Goal: Task Accomplishment & Management: Complete application form

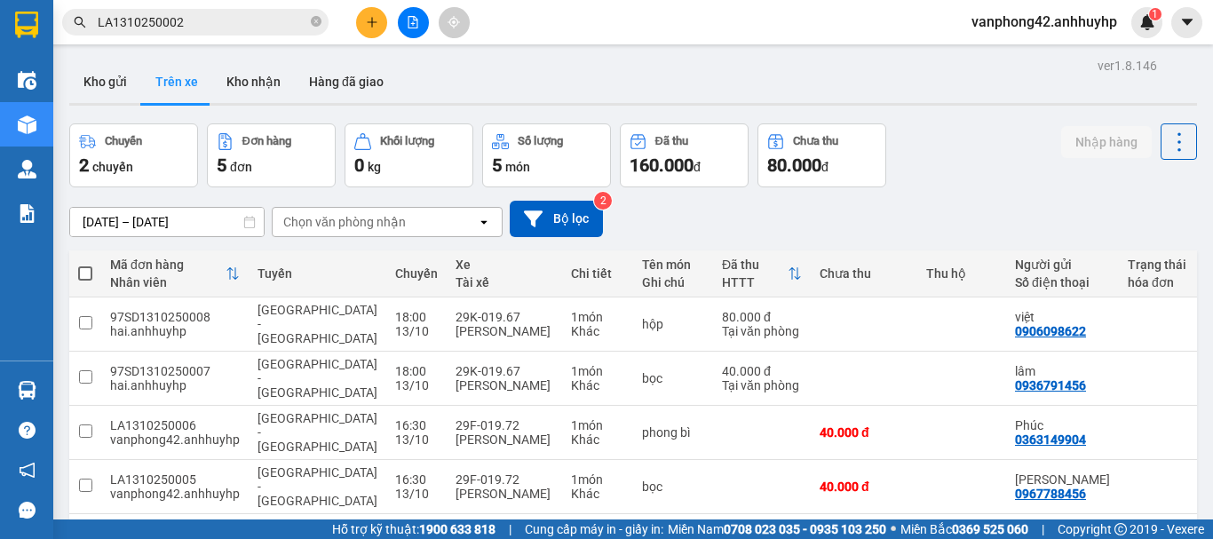
click at [363, 23] on button at bounding box center [371, 22] width 31 height 31
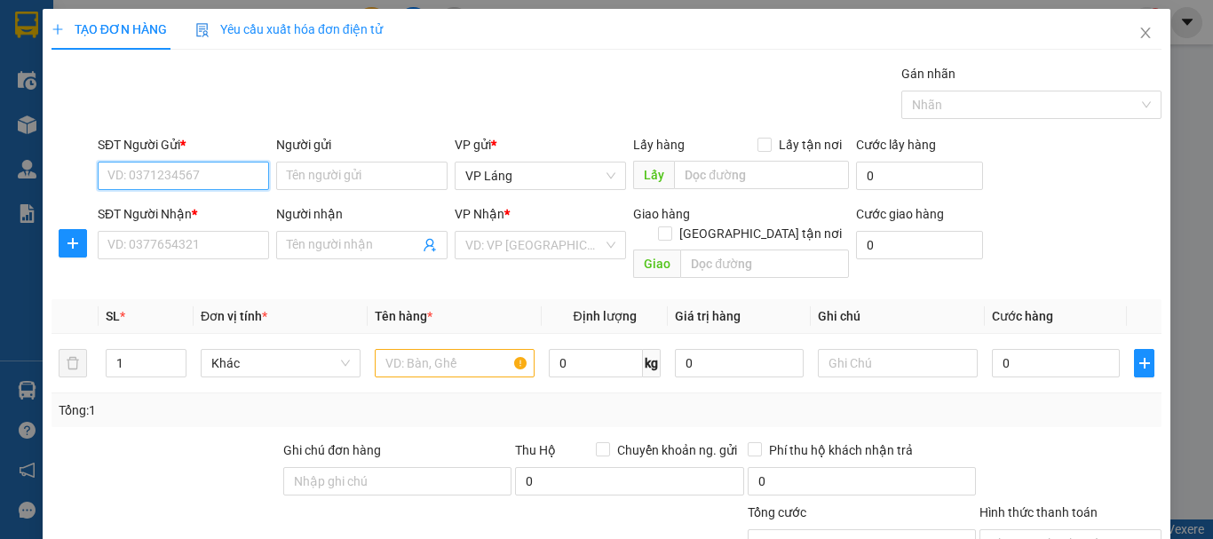
click at [213, 177] on input "SĐT Người Gửi *" at bounding box center [183, 176] width 171 height 28
click at [211, 202] on div "0984577777 - hùng" at bounding box center [181, 212] width 148 height 20
type input "0984577777"
type input "hùng"
type input "0984577777"
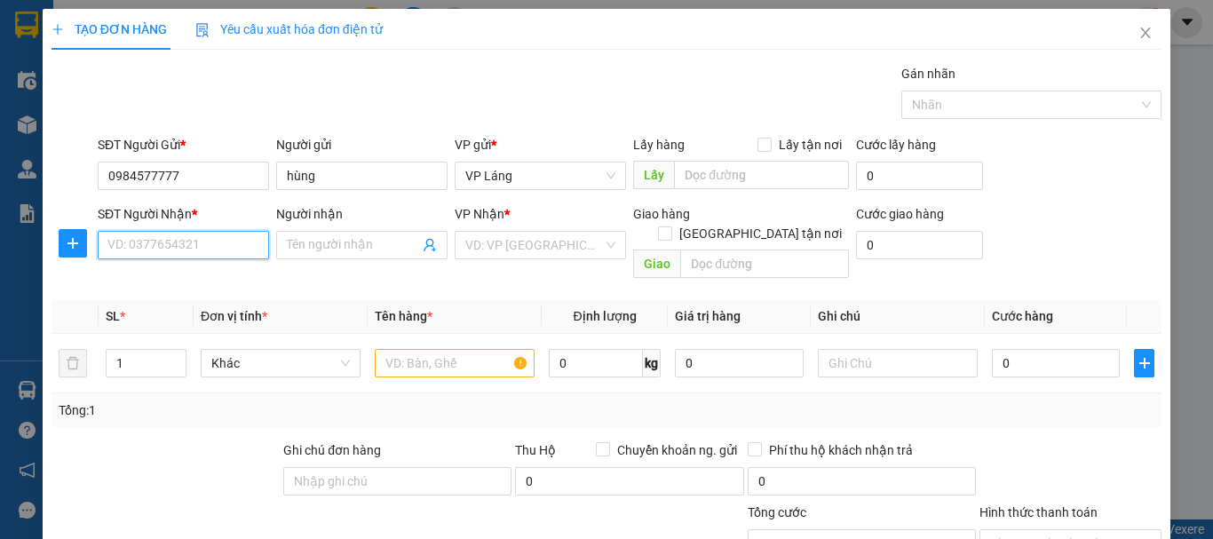
click at [206, 246] on input "SĐT Người Nhận *" at bounding box center [183, 245] width 171 height 28
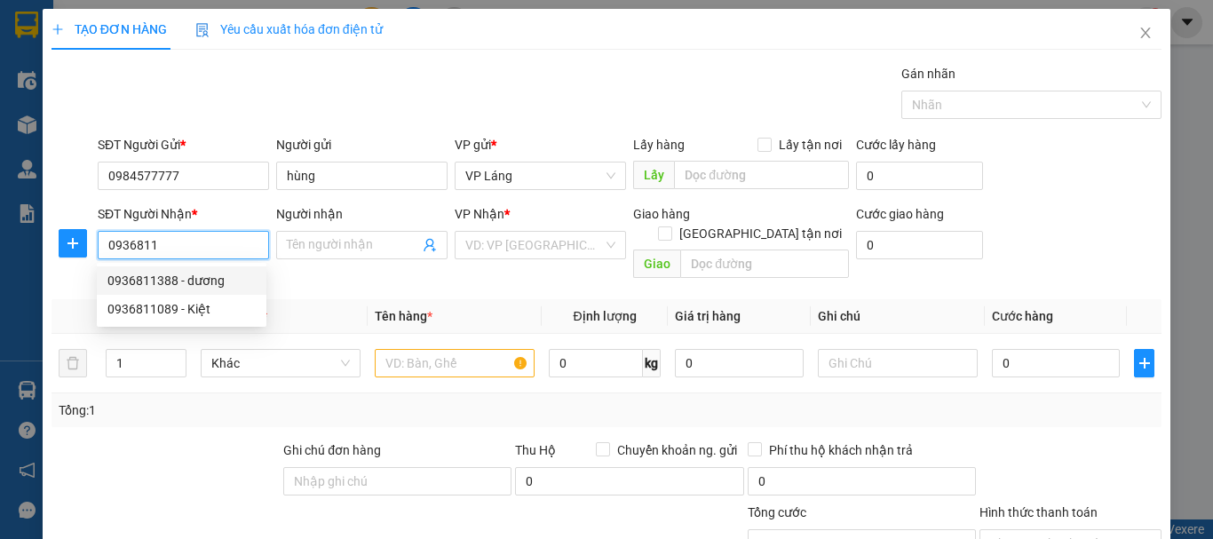
click at [192, 270] on div "0936811388 - dương" at bounding box center [182, 280] width 170 height 28
type input "0936811388"
type input "dương"
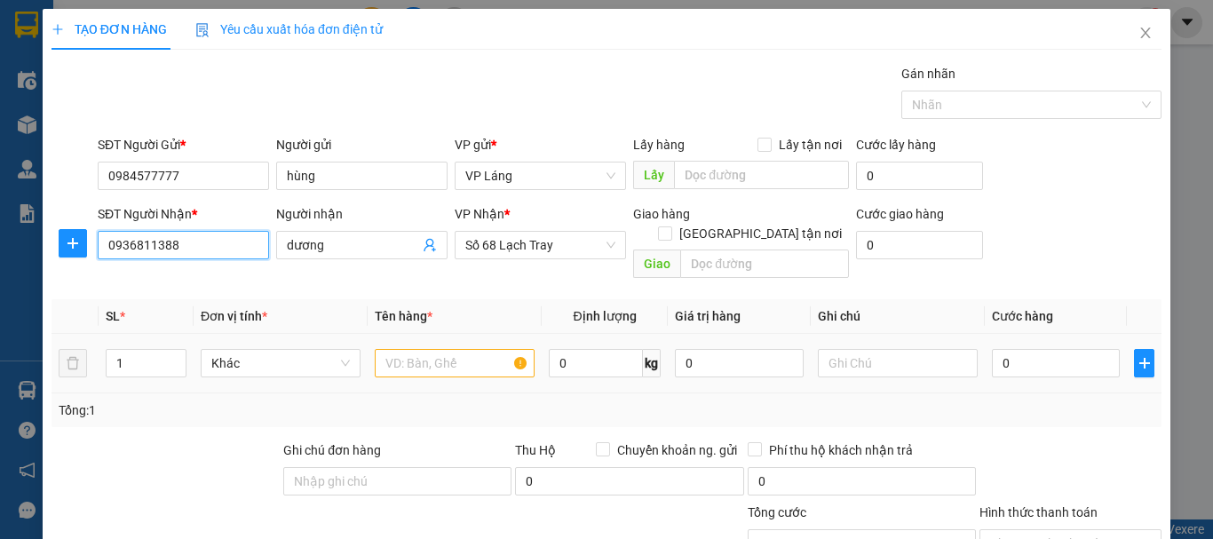
type input "0936811388"
click at [499, 349] on input "text" at bounding box center [455, 363] width 160 height 28
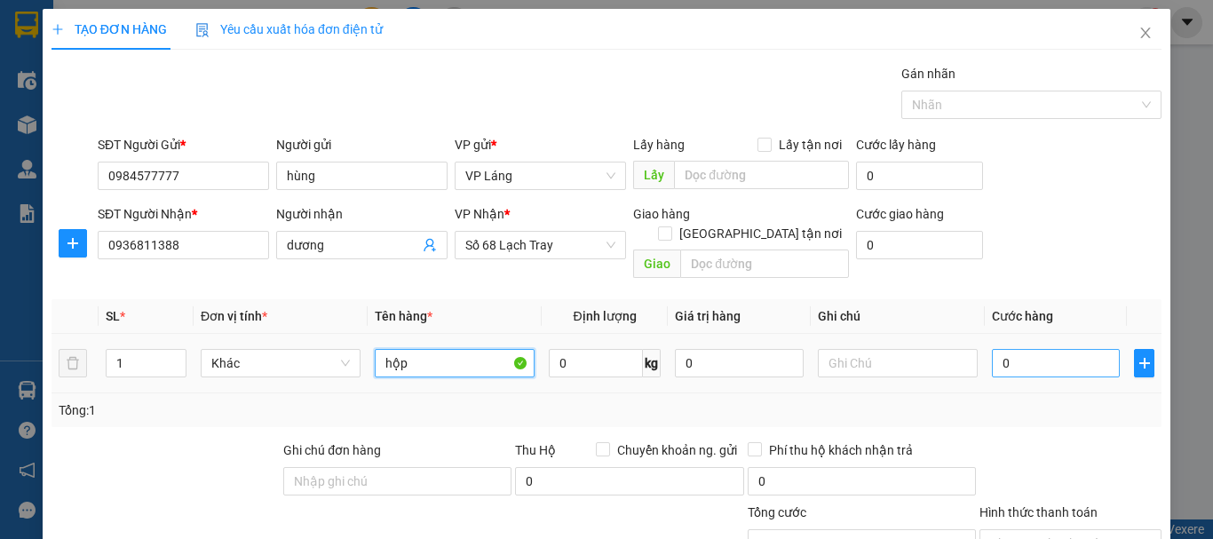
type input "hộp"
click at [1049, 349] on input "0" at bounding box center [1056, 363] width 128 height 28
type input "4"
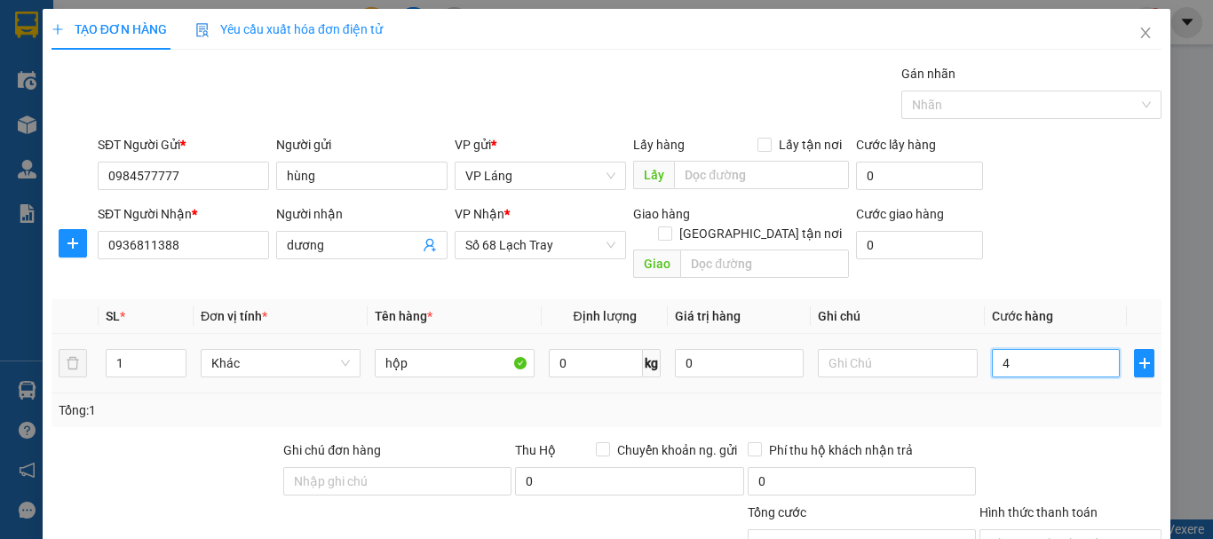
type input "40"
type input "400"
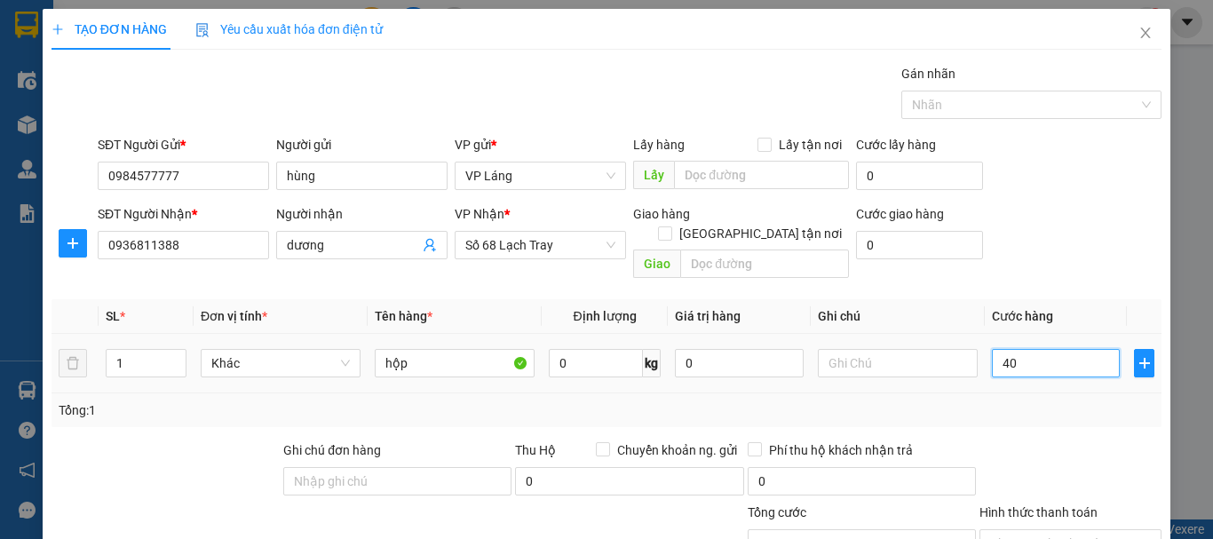
type input "400"
type input "4.000"
type input "40.000"
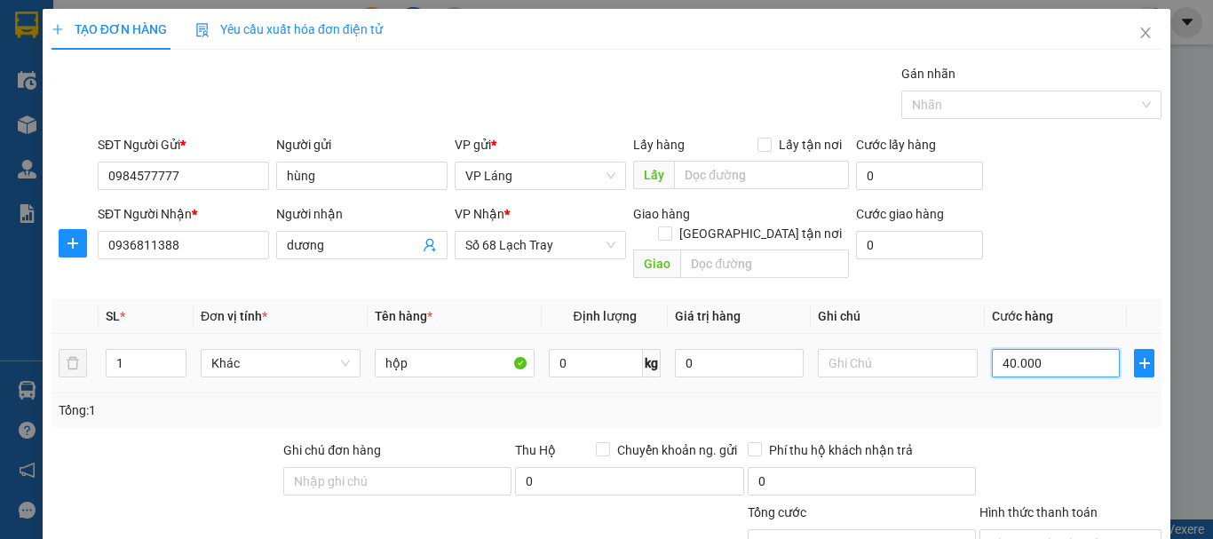
type input "40.000"
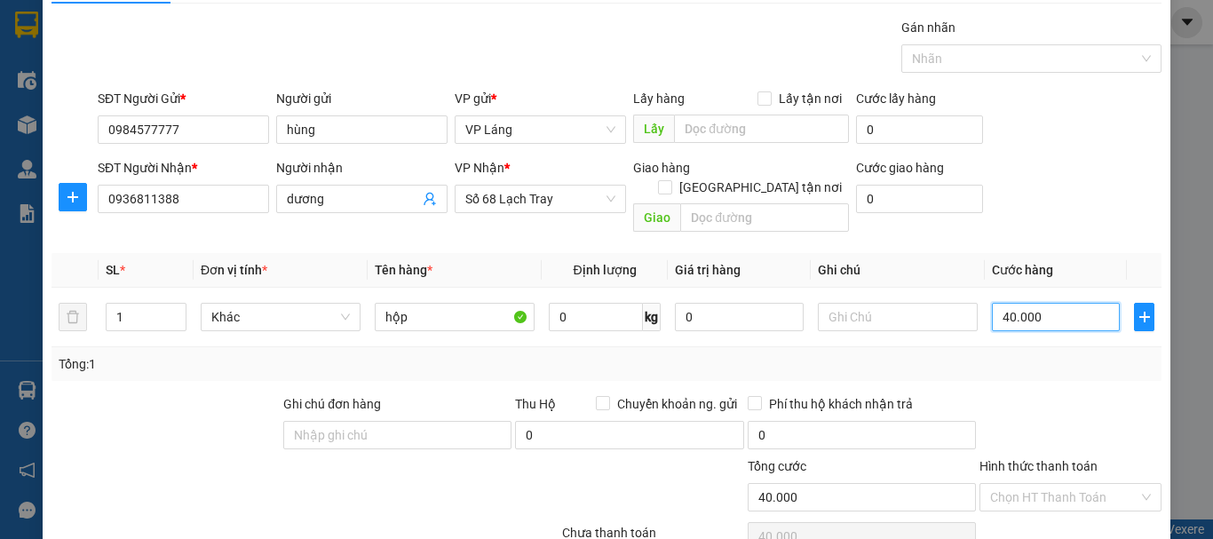
scroll to position [118, 0]
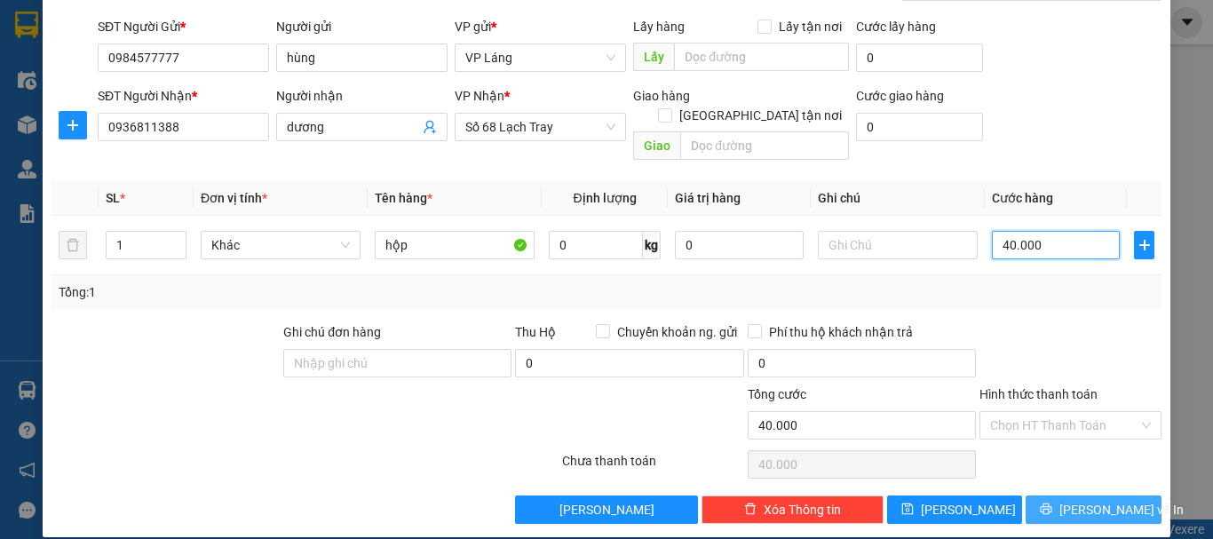
type input "40.000"
click at [1071, 500] on span "[PERSON_NAME] và In" at bounding box center [1121, 510] width 124 height 20
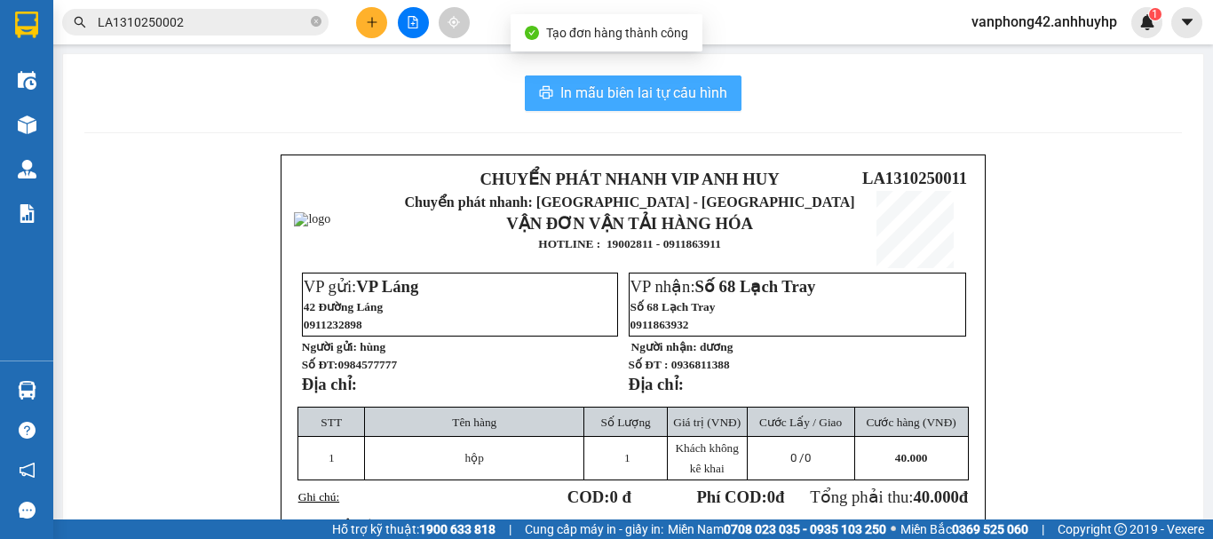
click at [691, 88] on span "In mẫu biên lai tự cấu hình" at bounding box center [643, 93] width 167 height 22
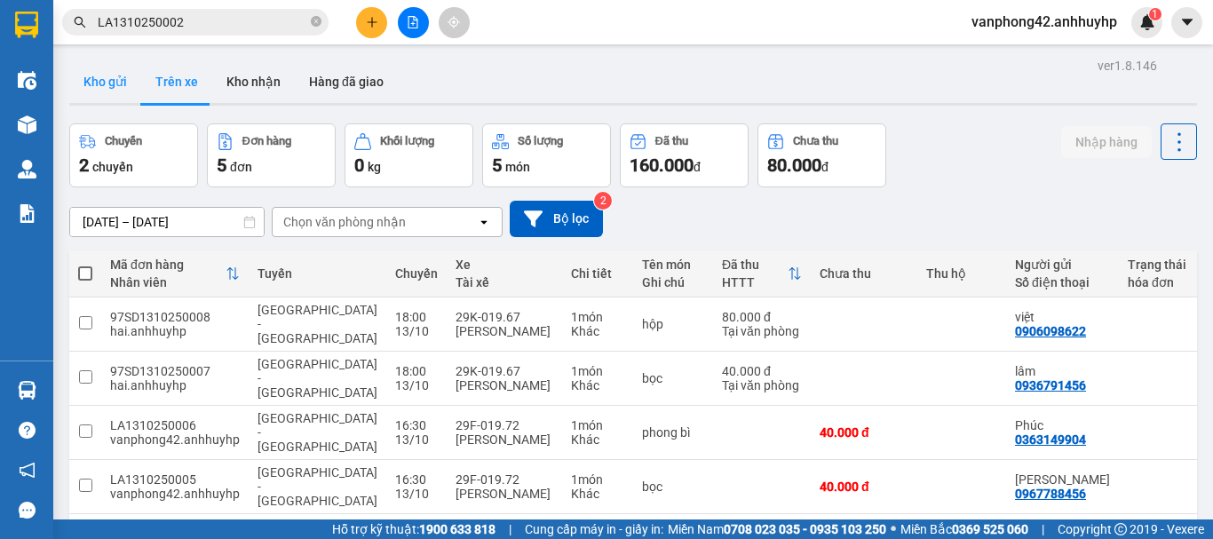
click at [88, 86] on button "Kho gửi" at bounding box center [105, 81] width 72 height 43
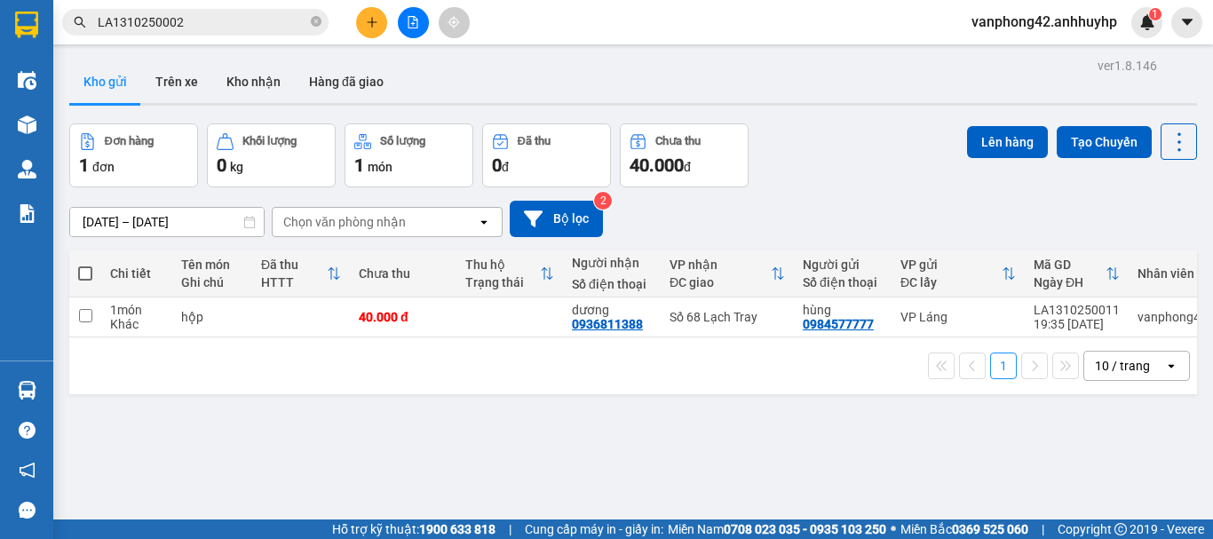
scroll to position [0, 86]
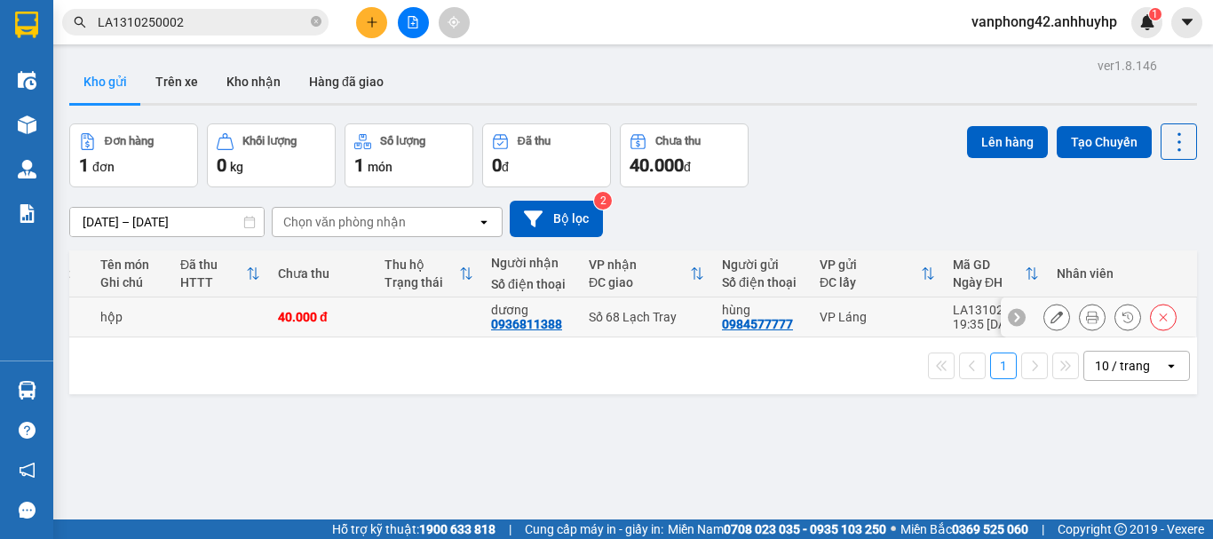
click at [969, 303] on div "LA1310250011" at bounding box center [996, 310] width 86 height 14
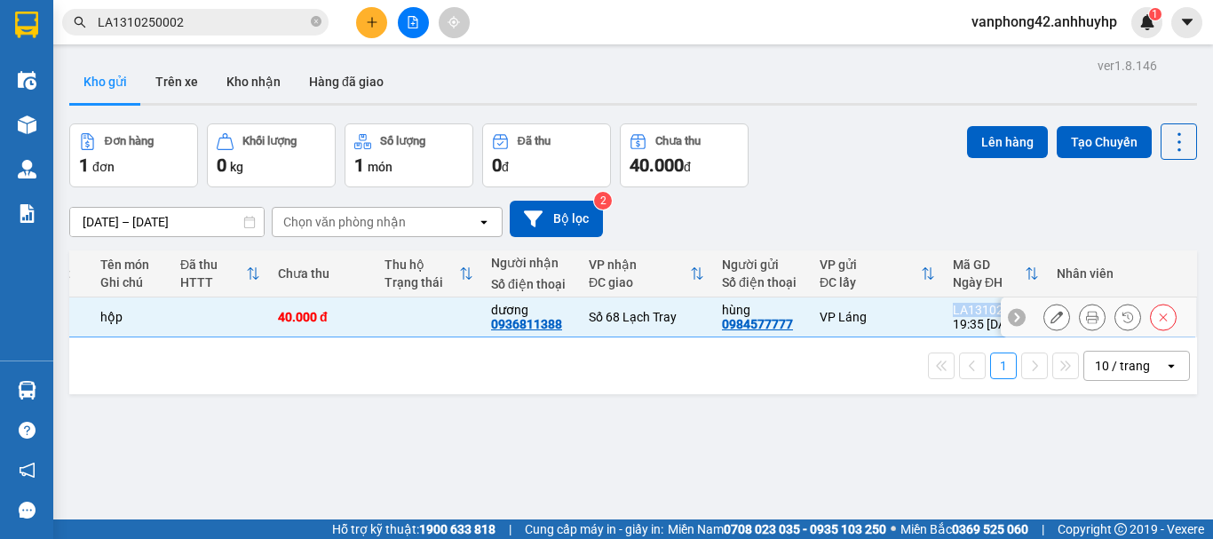
click at [969, 303] on div "LA1310250011" at bounding box center [996, 310] width 86 height 14
checkbox input "false"
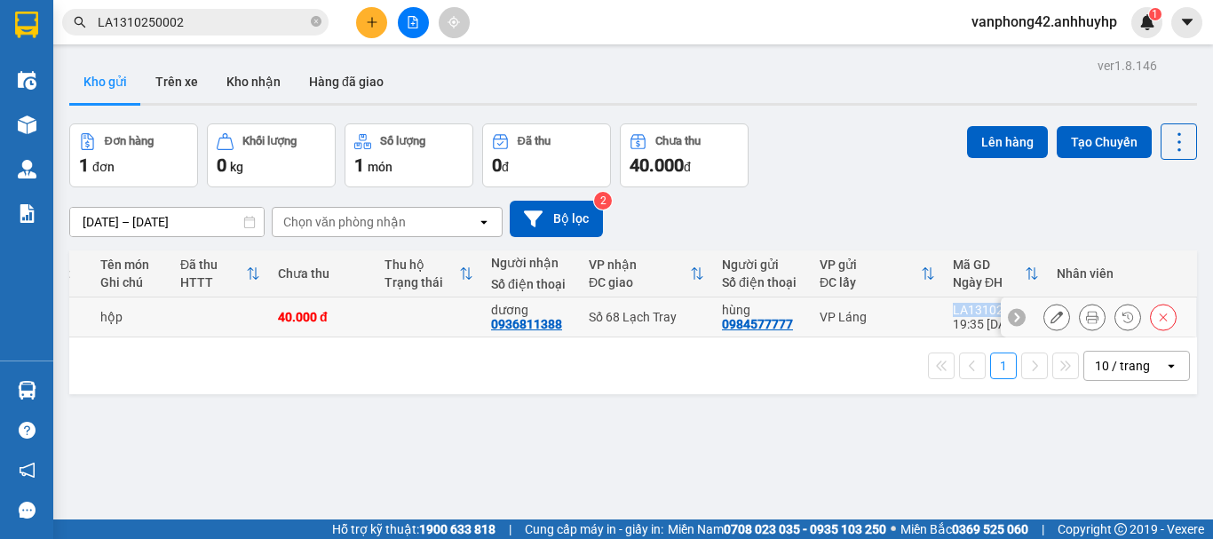
copy div "LA1310250011"
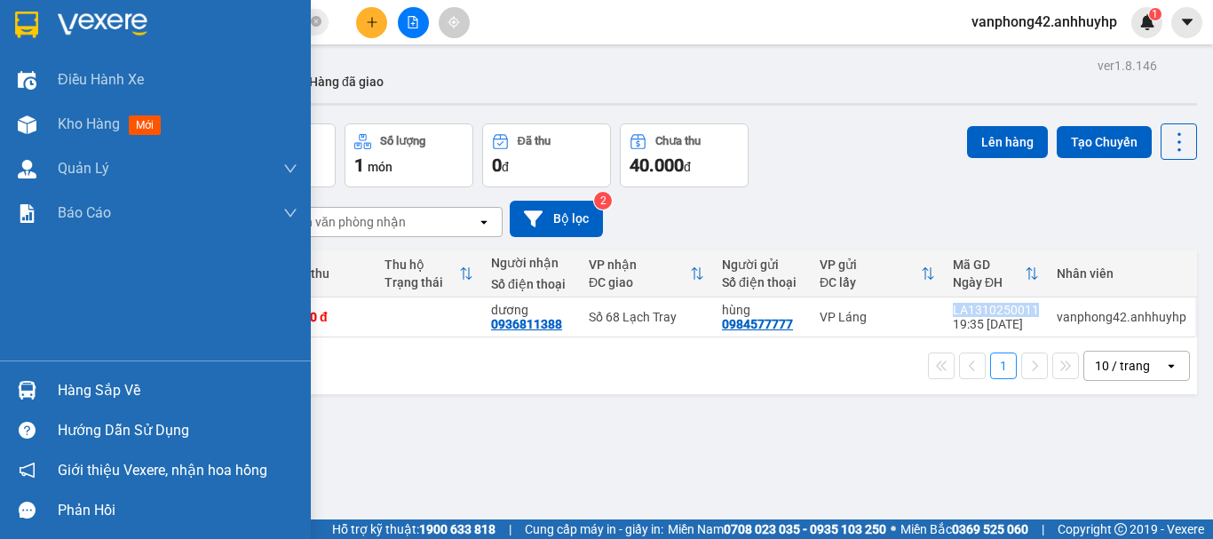
click at [67, 401] on div "Hàng sắp về" at bounding box center [178, 390] width 240 height 27
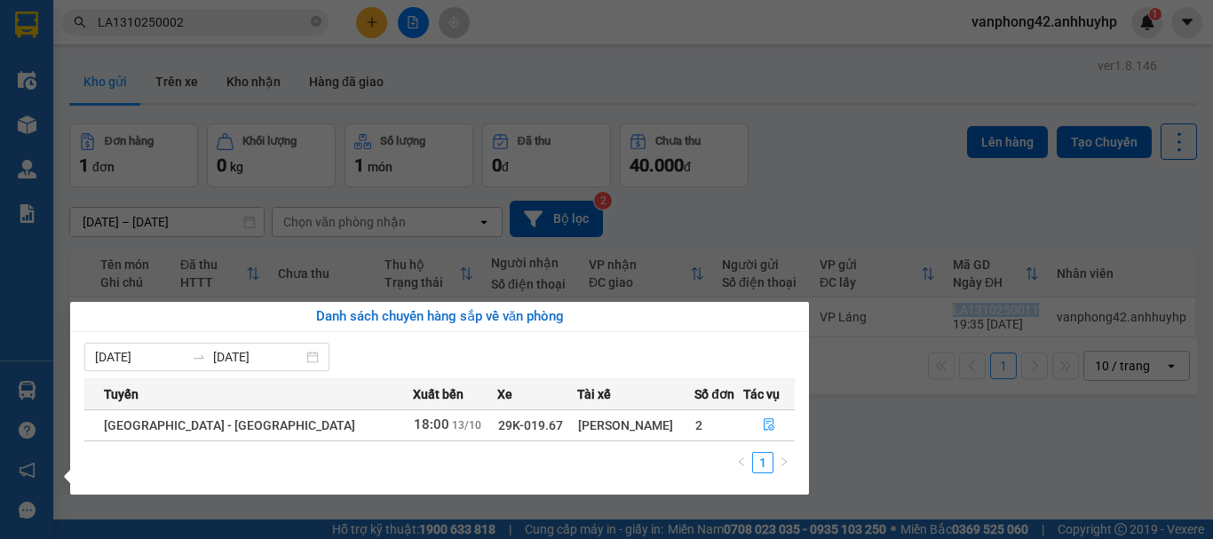
click at [868, 441] on section "Kết quả tìm kiếm ( 1 ) Bộ lọc Mã ĐH Trạng thái Món hàng Thu hộ Tổng cước Chưa c…" at bounding box center [606, 269] width 1213 height 539
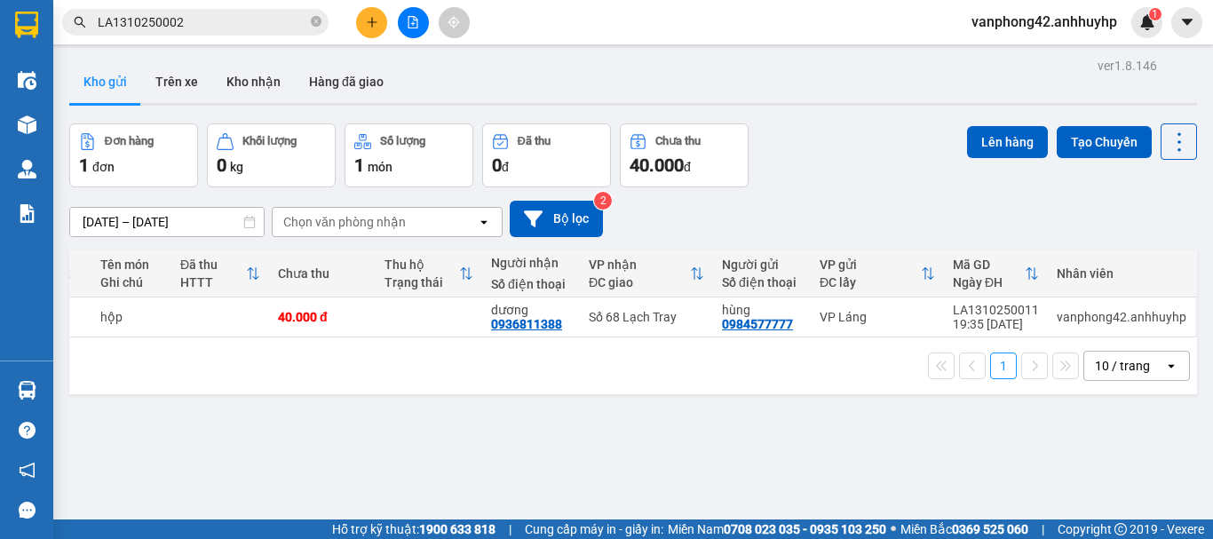
click at [378, 19] on button at bounding box center [371, 22] width 31 height 31
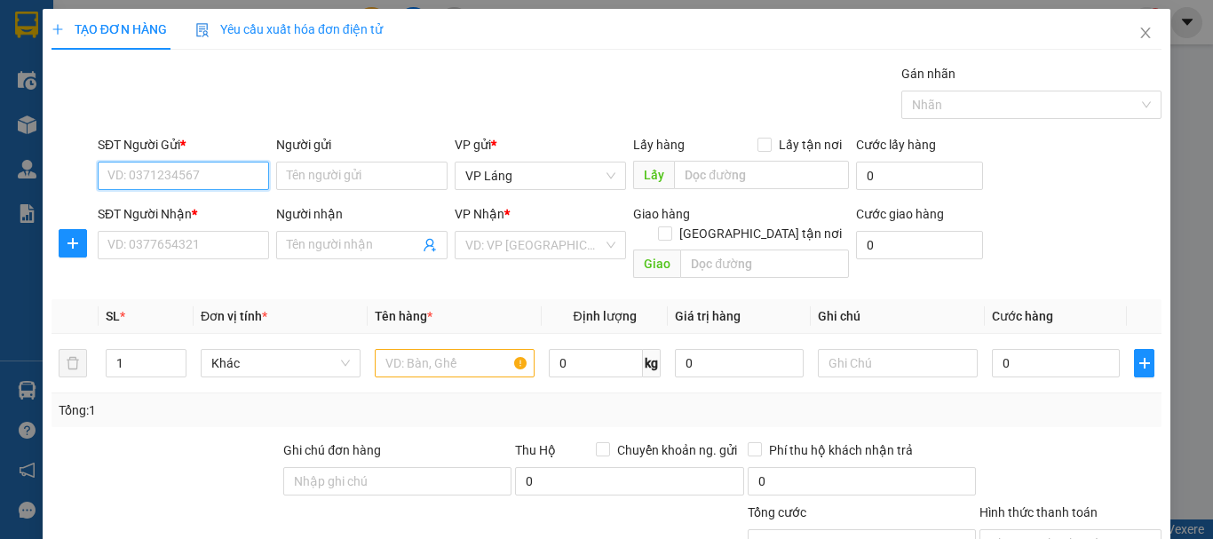
click at [226, 175] on input "SĐT Người Gửi *" at bounding box center [183, 176] width 171 height 28
paste input "0961773693"
type input "0961773693"
click at [232, 215] on div "0961773693 - [PERSON_NAME]" at bounding box center [194, 212] width 175 height 20
type input "[PERSON_NAME]"
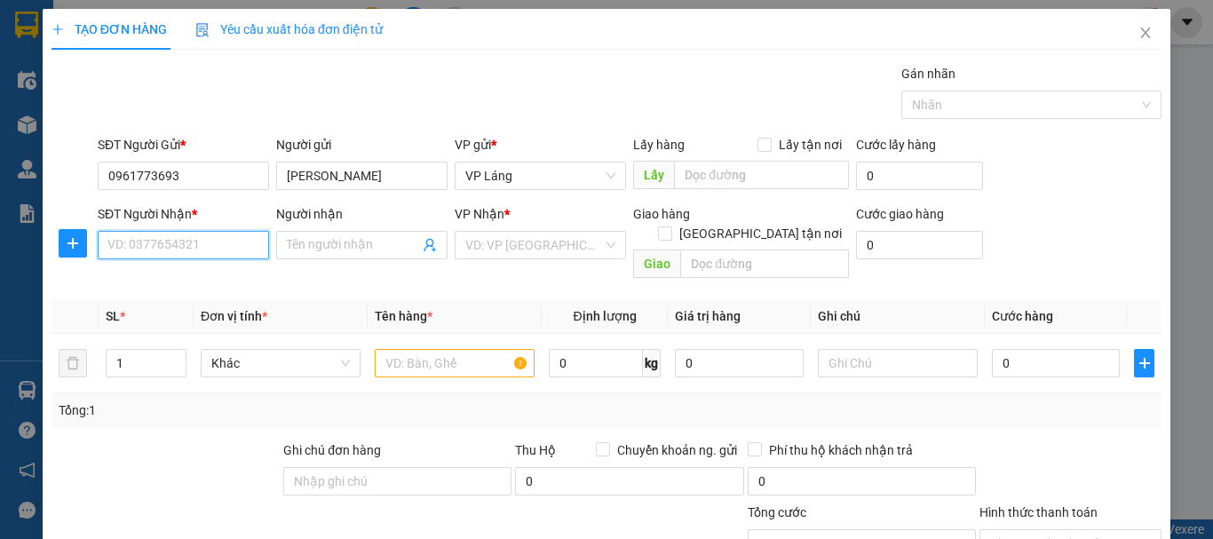
click at [207, 252] on input "SĐT Người Nhận *" at bounding box center [183, 245] width 171 height 28
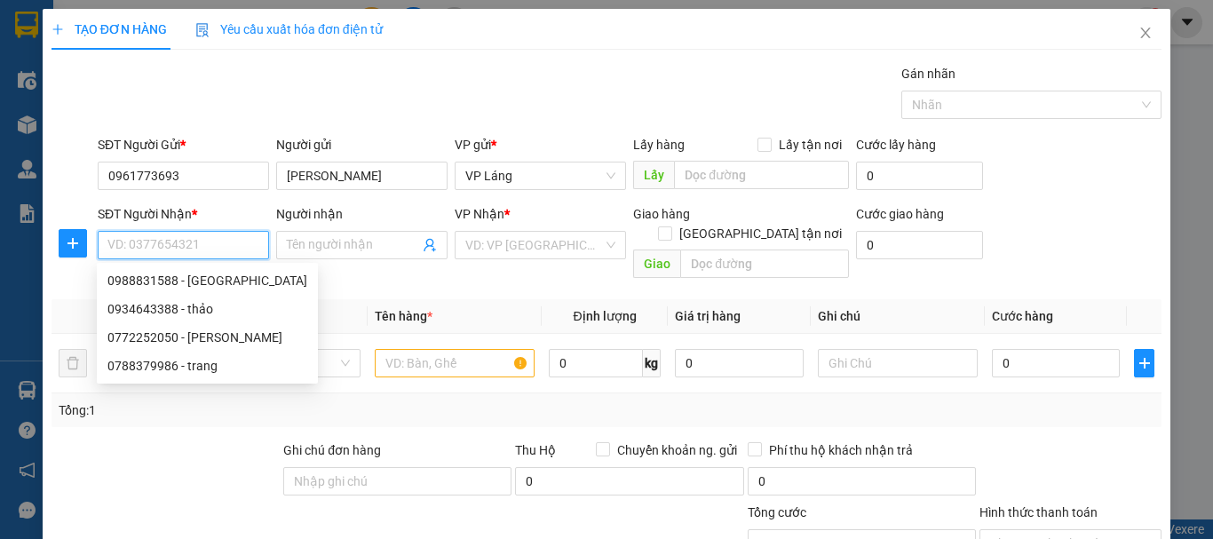
drag, startPoint x: 207, startPoint y: 252, endPoint x: 168, endPoint y: 246, distance: 39.6
click at [168, 246] on input "SĐT Người Nhận *" at bounding box center [183, 245] width 171 height 28
paste input "0934643388"
type input "0934643388"
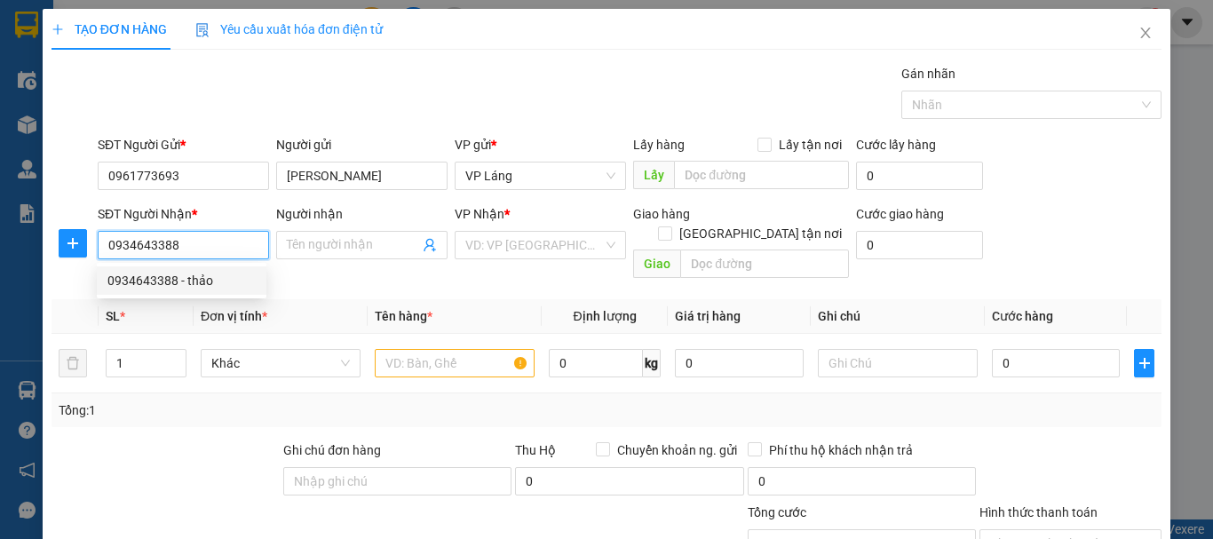
click at [209, 277] on div "0934643388 - thảo" at bounding box center [181, 281] width 148 height 20
type input "thảo"
checkbox input "true"
type input "Venice 21, [GEOGRAPHIC_DATA], [GEOGRAPHIC_DATA], [GEOGRAPHIC_DATA], [GEOGRAPHIC…"
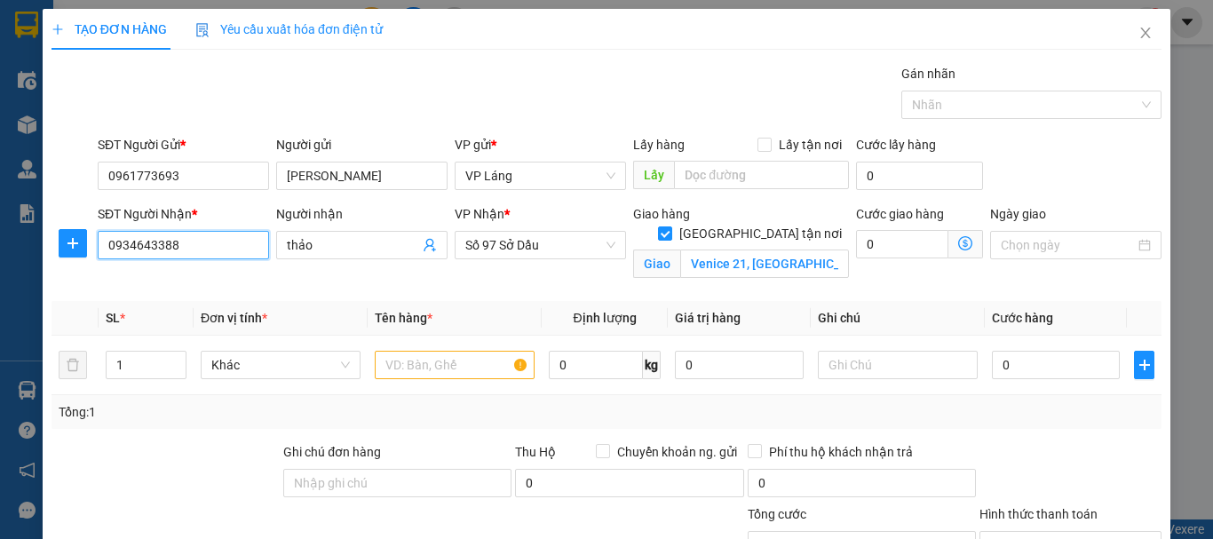
type input "0934643388"
click at [948, 239] on span at bounding box center [965, 244] width 35 height 28
click at [958, 241] on icon "dollar-circle" at bounding box center [965, 243] width 14 height 14
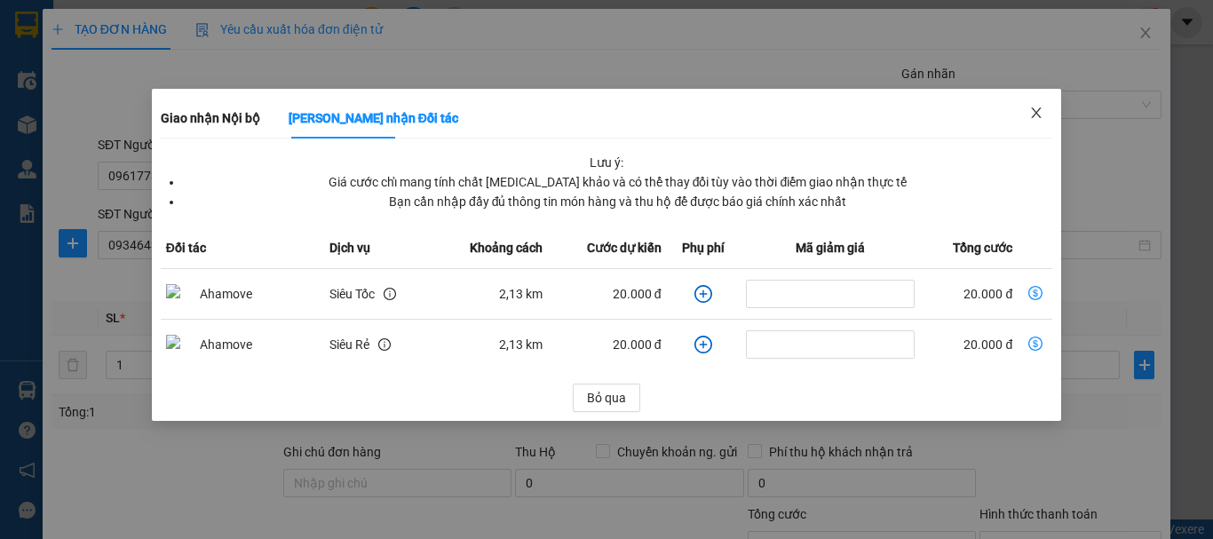
click at [1032, 107] on icon "close" at bounding box center [1036, 113] width 14 height 14
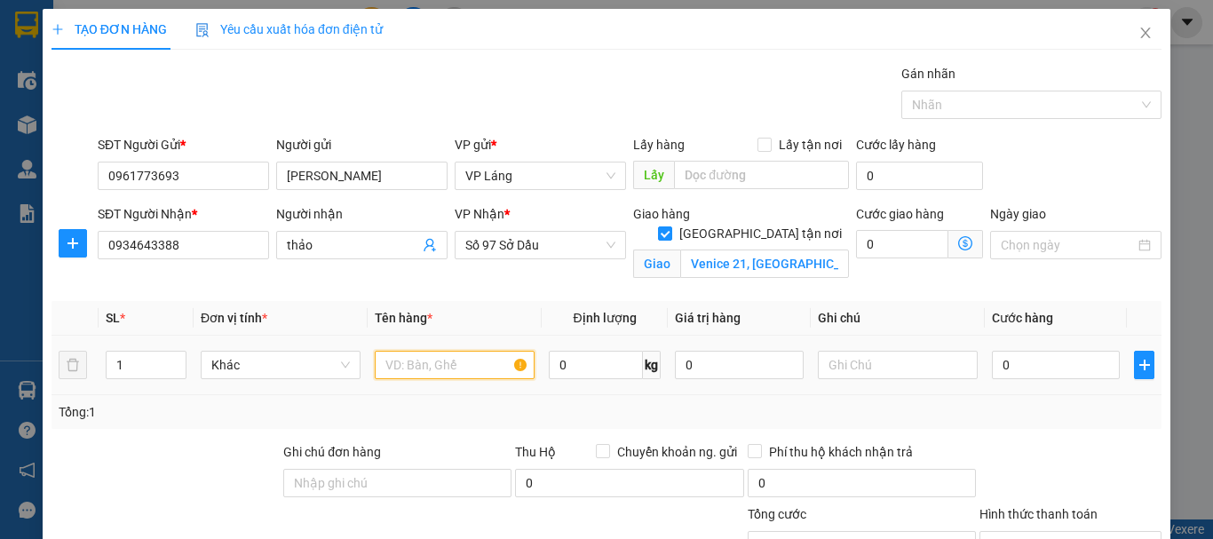
click at [486, 365] on input "text" at bounding box center [455, 365] width 160 height 28
type input "t"
type input "thùng"
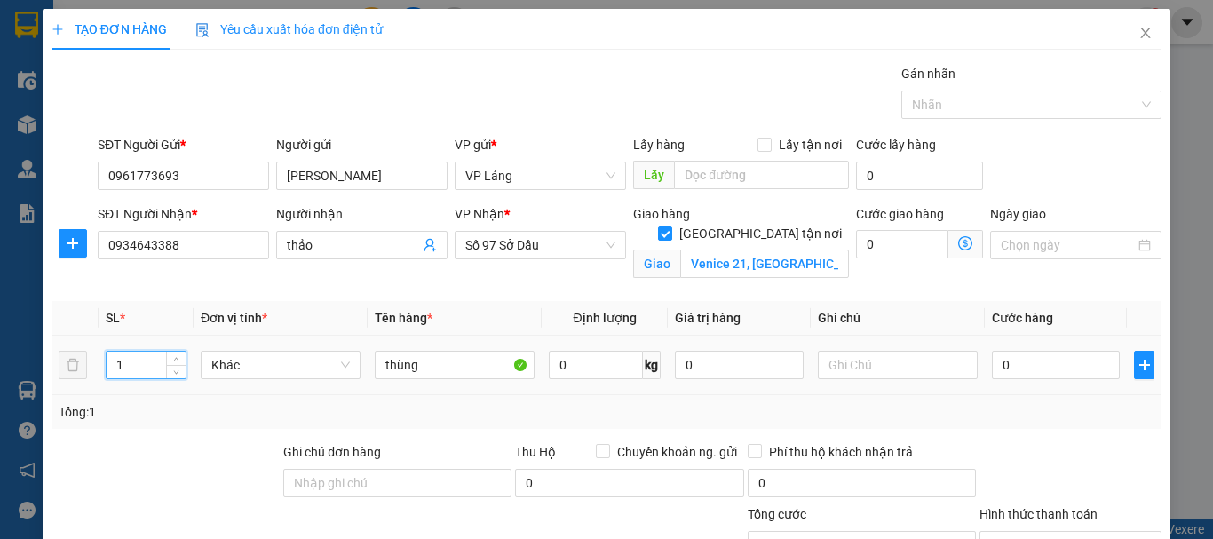
click at [154, 375] on input "1" at bounding box center [146, 365] width 79 height 27
type input "2"
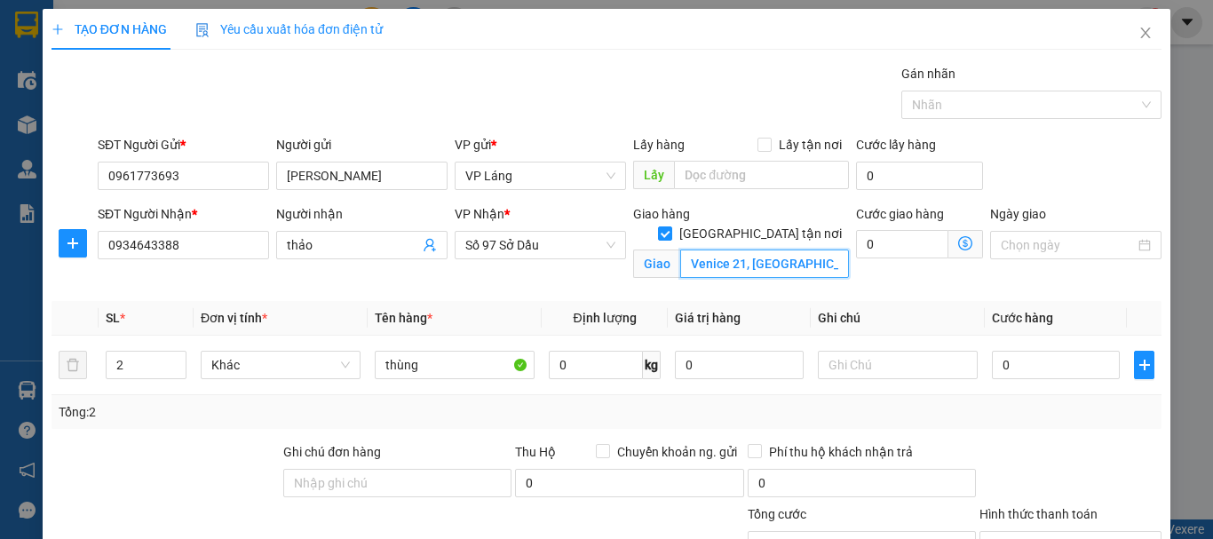
click at [786, 250] on input "Venice 21, [GEOGRAPHIC_DATA], [GEOGRAPHIC_DATA], [GEOGRAPHIC_DATA], [GEOGRAPHIC…" at bounding box center [764, 263] width 169 height 28
paste input "248 P. [PERSON_NAME], [PERSON_NAME], [PERSON_NAME]"
type input "248 P. [PERSON_NAME], [PERSON_NAME], [PERSON_NAME], [GEOGRAPHIC_DATA], [GEOGRAP…"
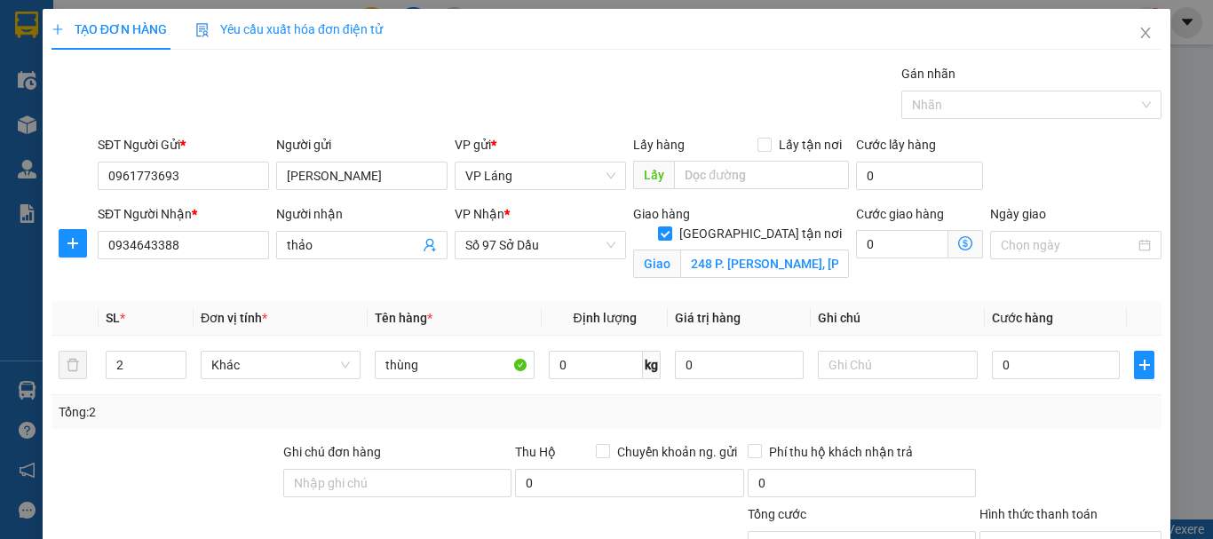
drag, startPoint x: 786, startPoint y: 278, endPoint x: 804, endPoint y: 276, distance: 18.7
click at [787, 279] on div "Giao hàng [GEOGRAPHIC_DATA] tận nơi Giao 248 P. [PERSON_NAME], [PERSON_NAME], […" at bounding box center [740, 245] width 223 height 83
click at [958, 242] on icon "dollar-circle" at bounding box center [965, 243] width 14 height 14
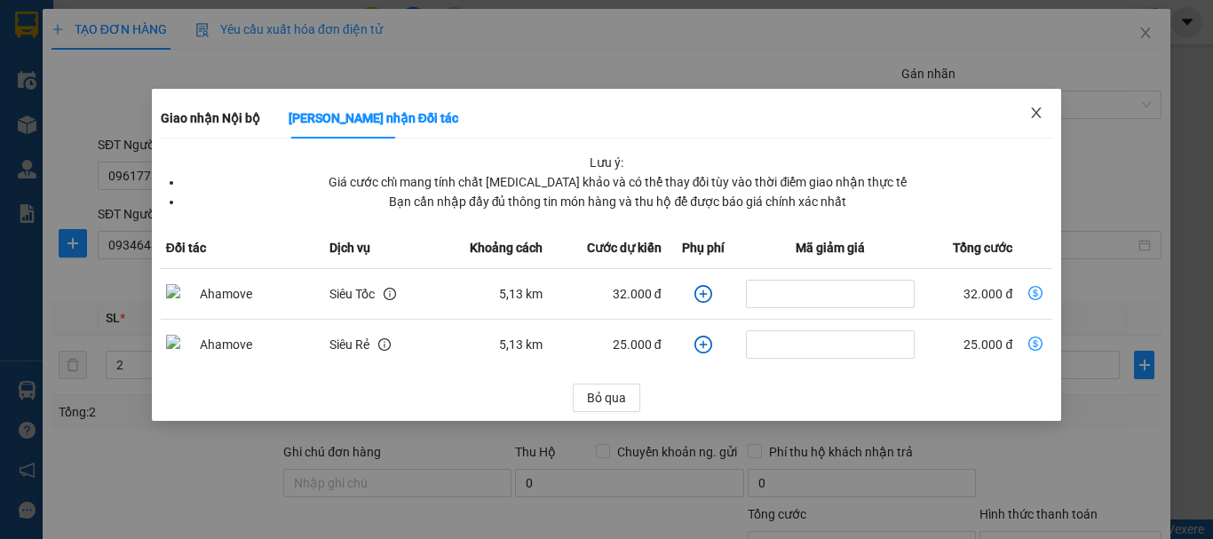
click at [1040, 113] on icon "close" at bounding box center [1036, 113] width 14 height 14
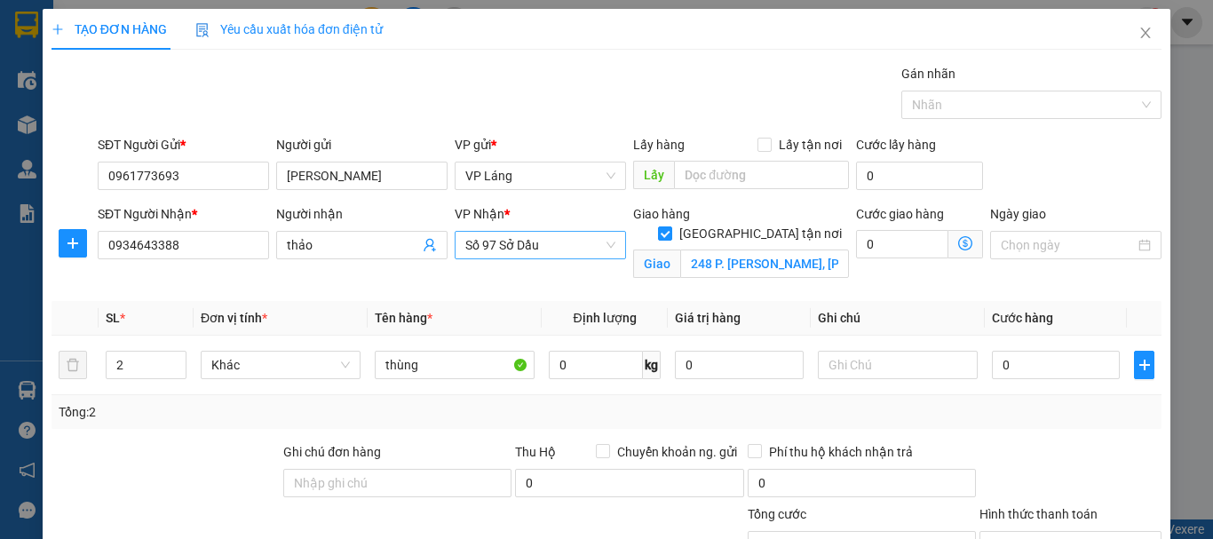
click at [597, 245] on span "Số 97 Sở Dầu" at bounding box center [540, 245] width 150 height 27
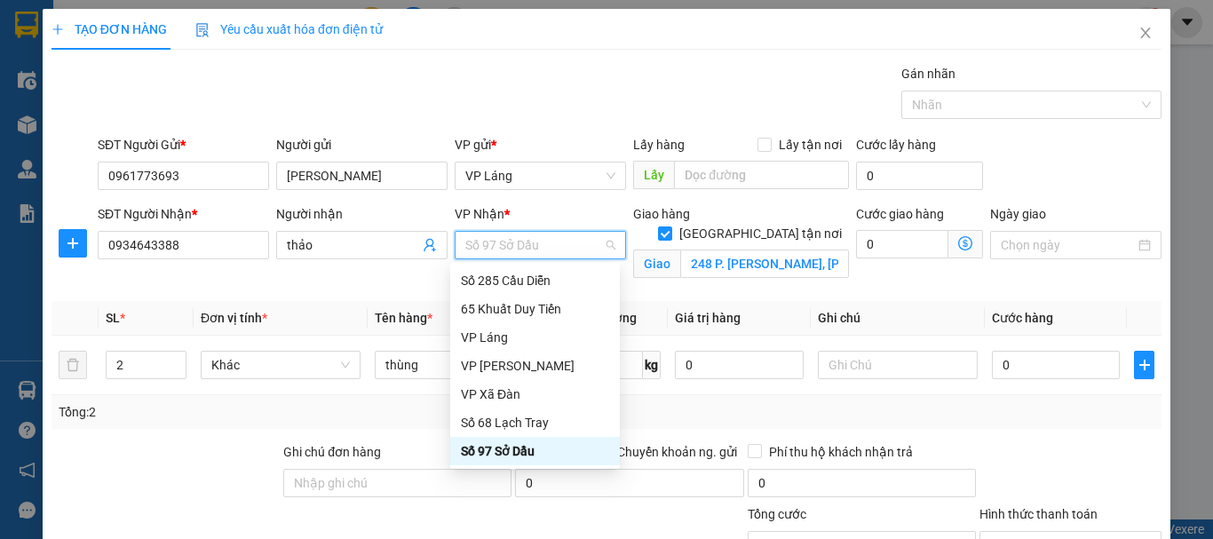
click at [607, 249] on span "Số 97 Sở Dầu" at bounding box center [540, 245] width 150 height 27
click at [531, 416] on div "Số 68 Lạch Tray" at bounding box center [535, 423] width 148 height 20
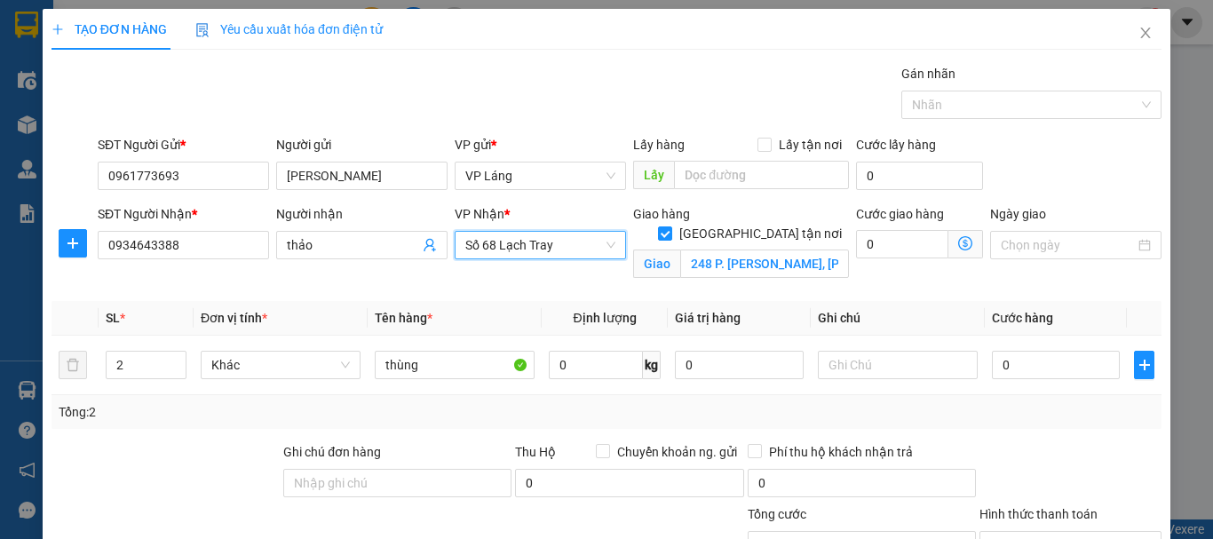
click at [954, 250] on span "Giao nhận Nội bộ Giao nhận Đối tác Lưu ý: Giá cước chỉ mang tính chất [MEDICAL_…" at bounding box center [965, 244] width 35 height 28
click at [958, 240] on icon "dollar-circle" at bounding box center [965, 243] width 14 height 14
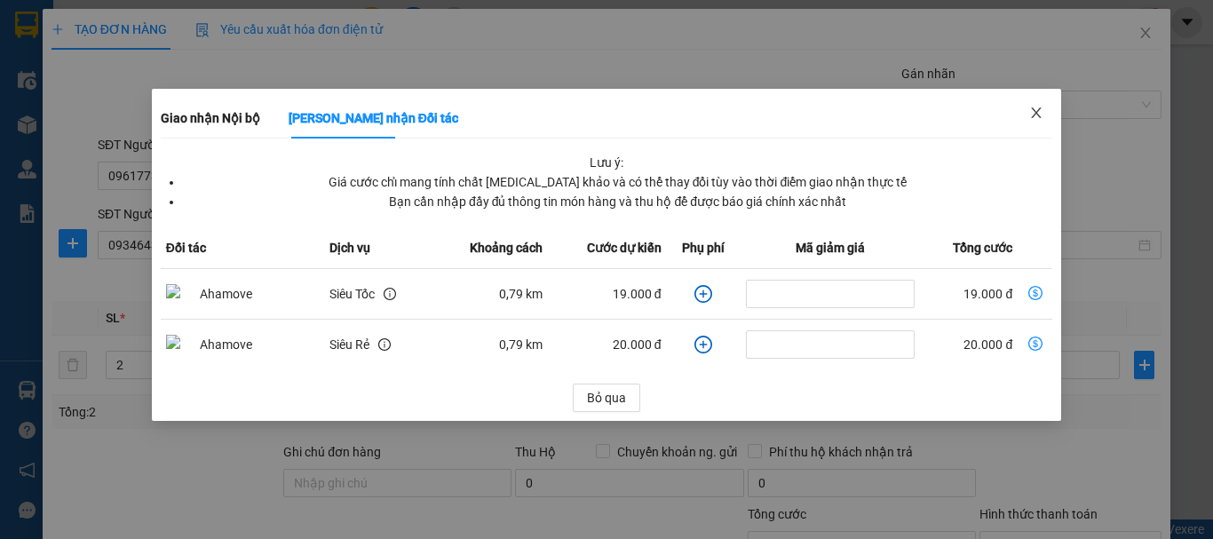
click at [1031, 119] on icon "close" at bounding box center [1036, 113] width 14 height 14
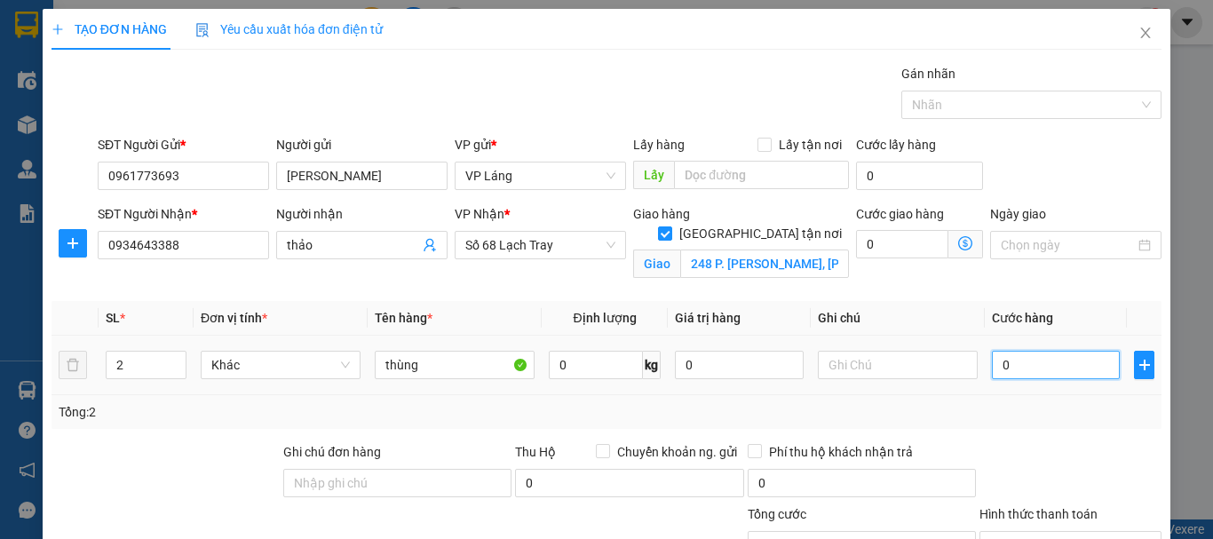
click at [1047, 360] on input "0" at bounding box center [1056, 365] width 128 height 28
click at [1040, 358] on input "0" at bounding box center [1056, 365] width 128 height 28
click at [992, 359] on input "0" at bounding box center [1056, 365] width 128 height 28
type input "10"
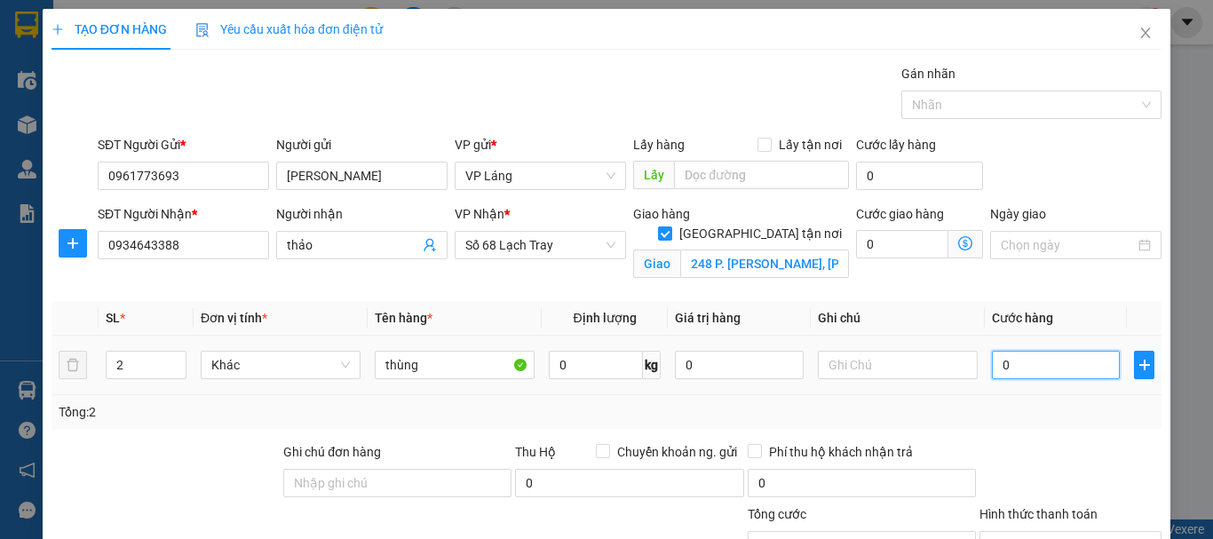
type input "10"
type input "160"
type input "1.600"
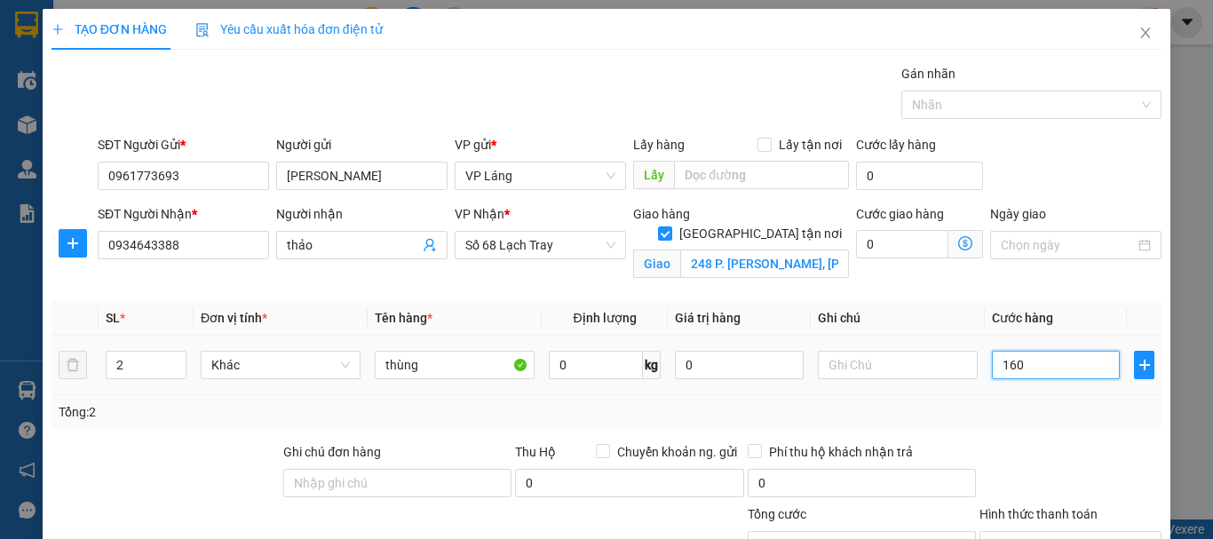
type input "1.600"
type input "16.000"
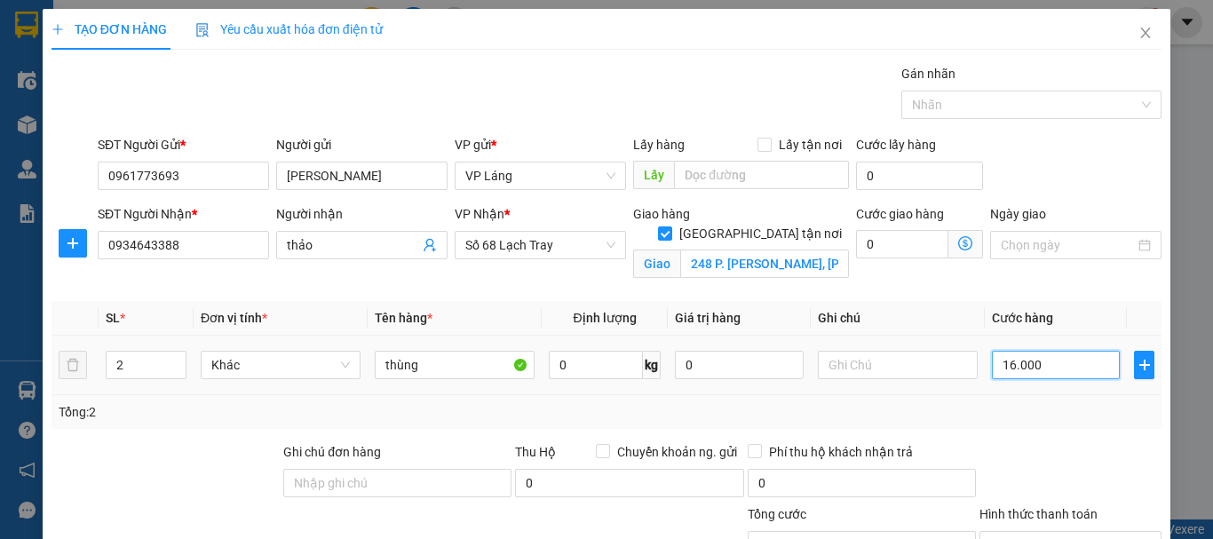
type input "160.000"
click at [988, 416] on div "Tổng: 2" at bounding box center [606, 412] width 1095 height 20
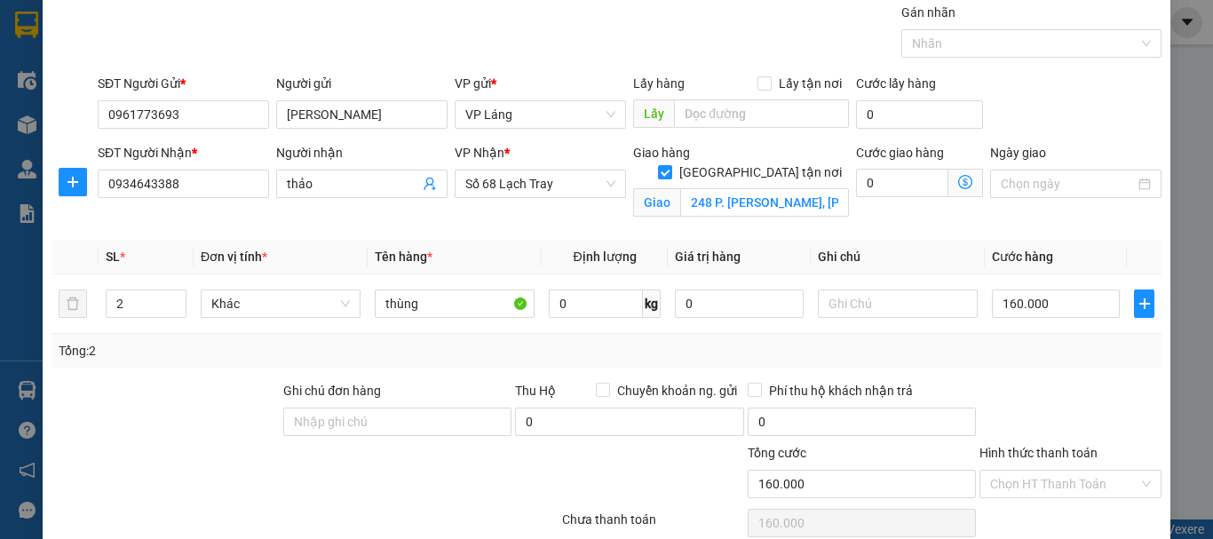
scroll to position [139, 0]
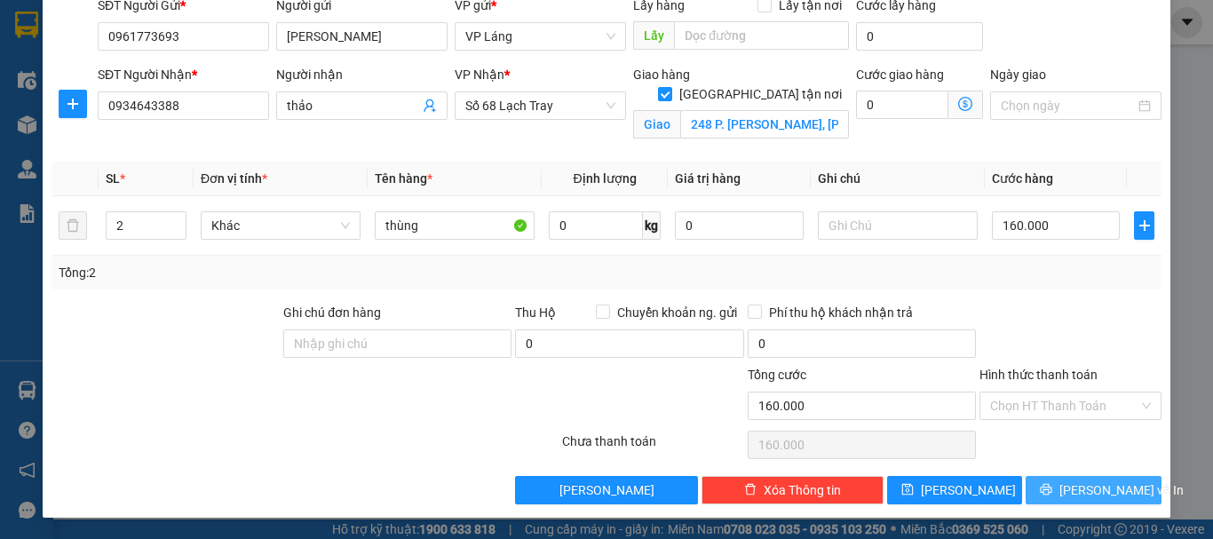
click at [1051, 487] on icon "printer" at bounding box center [1046, 490] width 12 height 12
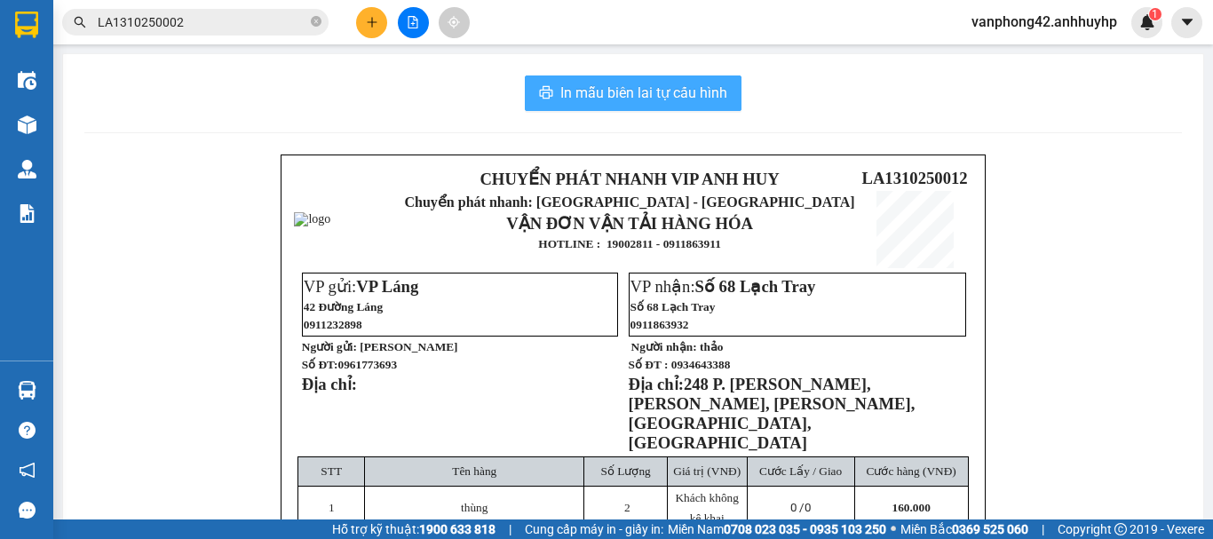
click at [644, 100] on span "In mẫu biên lai tự cấu hình" at bounding box center [643, 93] width 167 height 22
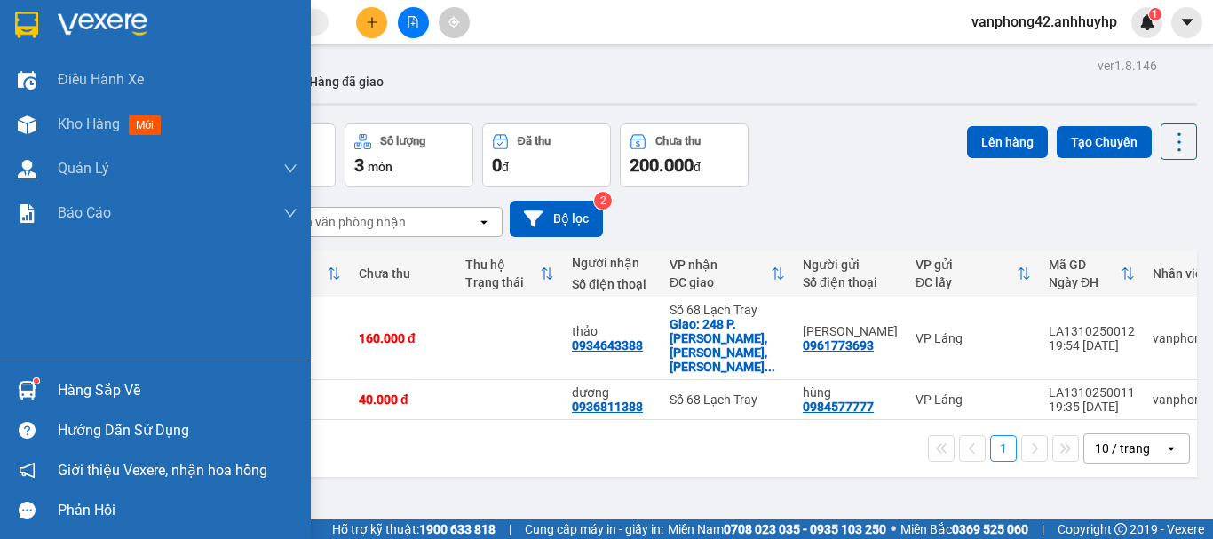
click at [130, 394] on div "Hàng sắp về" at bounding box center [178, 390] width 240 height 27
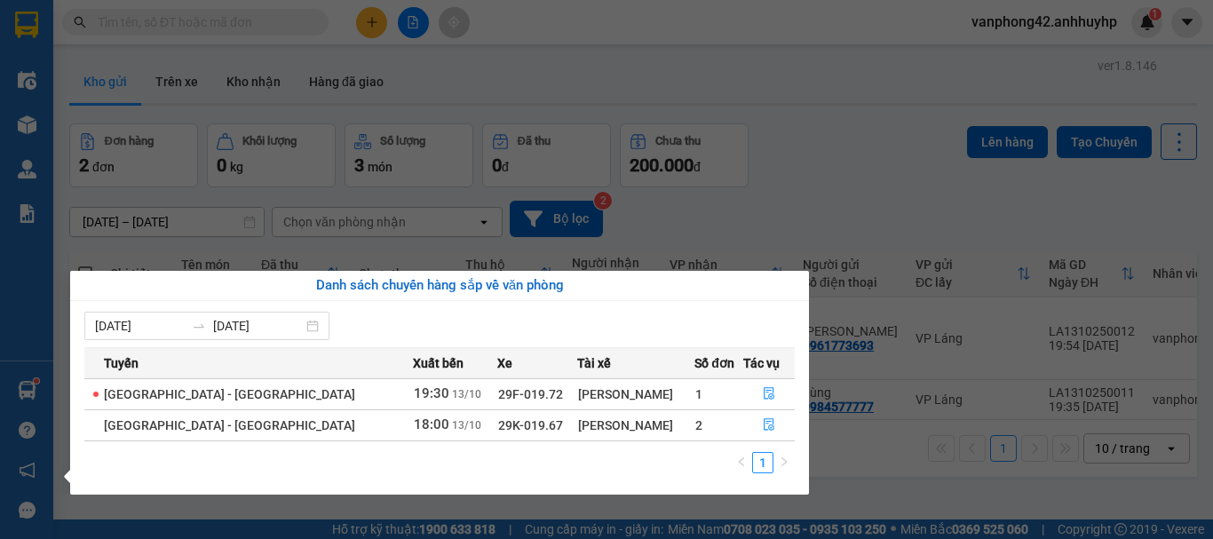
click at [860, 184] on section "Kết quả tìm kiếm ( 0 ) Bộ lọc No Data vanphong42.anhhuyhp 1 Điều hành xe Kho hà…" at bounding box center [606, 269] width 1213 height 539
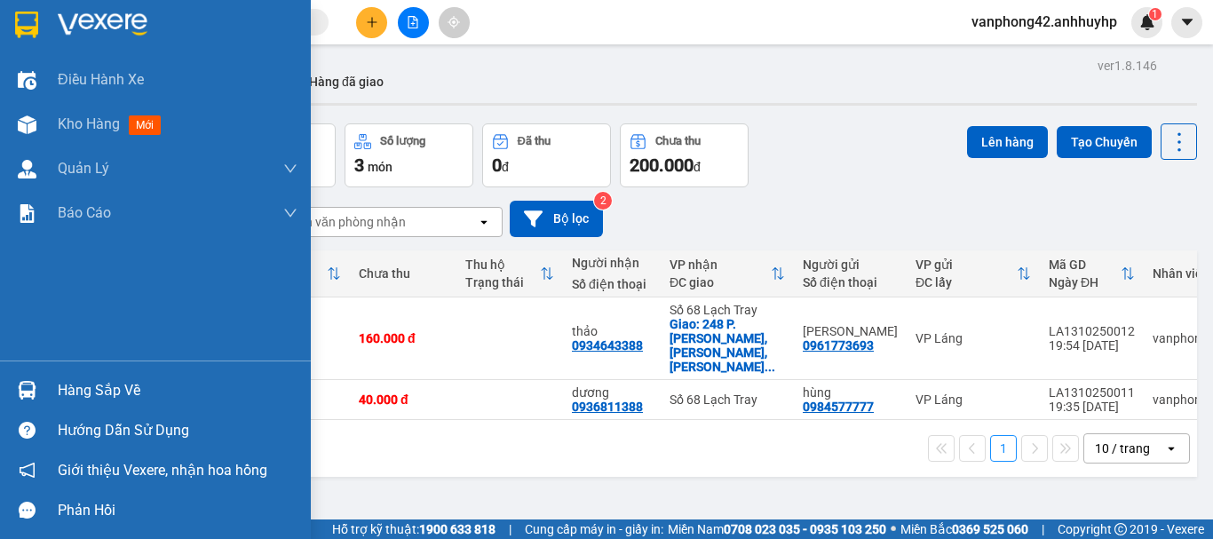
click at [110, 386] on div "Hàng sắp về" at bounding box center [178, 390] width 240 height 27
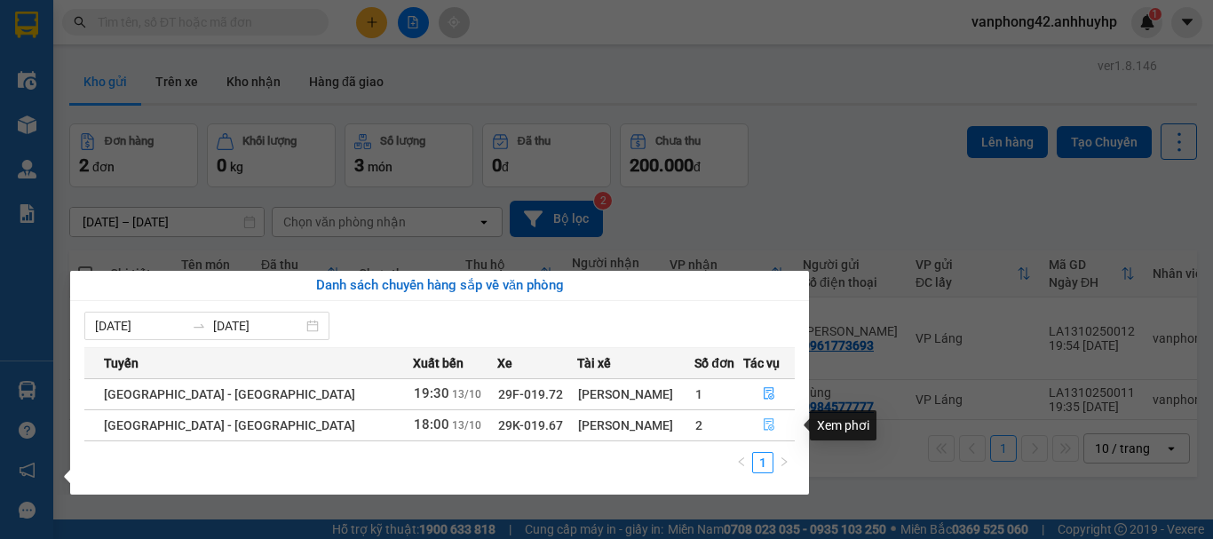
click at [771, 431] on button "button" at bounding box center [769, 425] width 50 height 28
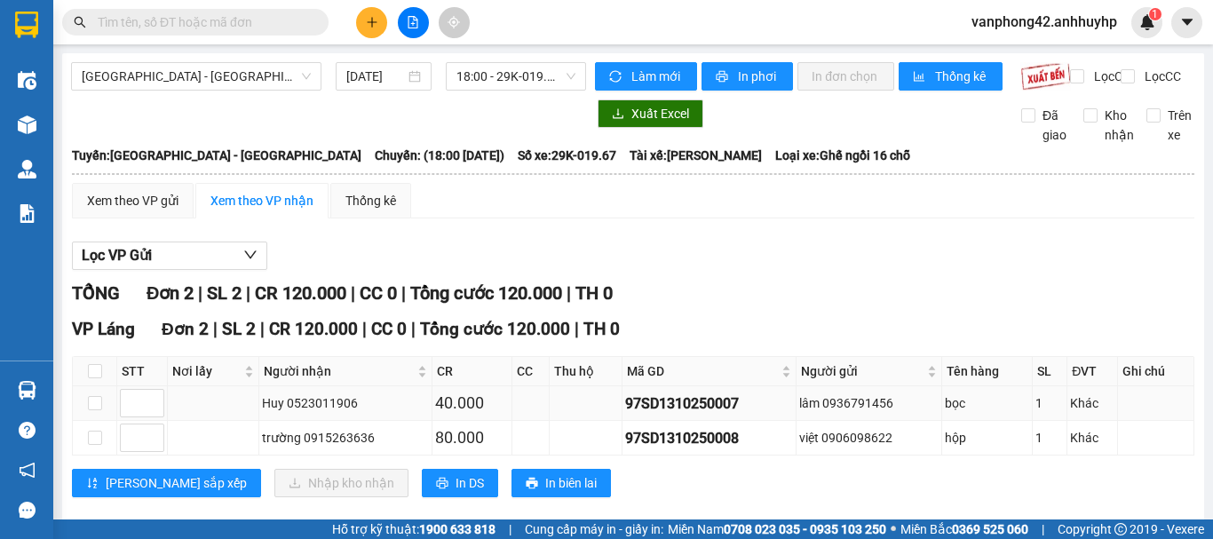
click at [703, 415] on div "97SD1310250007" at bounding box center [709, 403] width 168 height 22
copy div "97SD1310250007"
click at [684, 449] on div "97SD1310250008" at bounding box center [709, 438] width 168 height 22
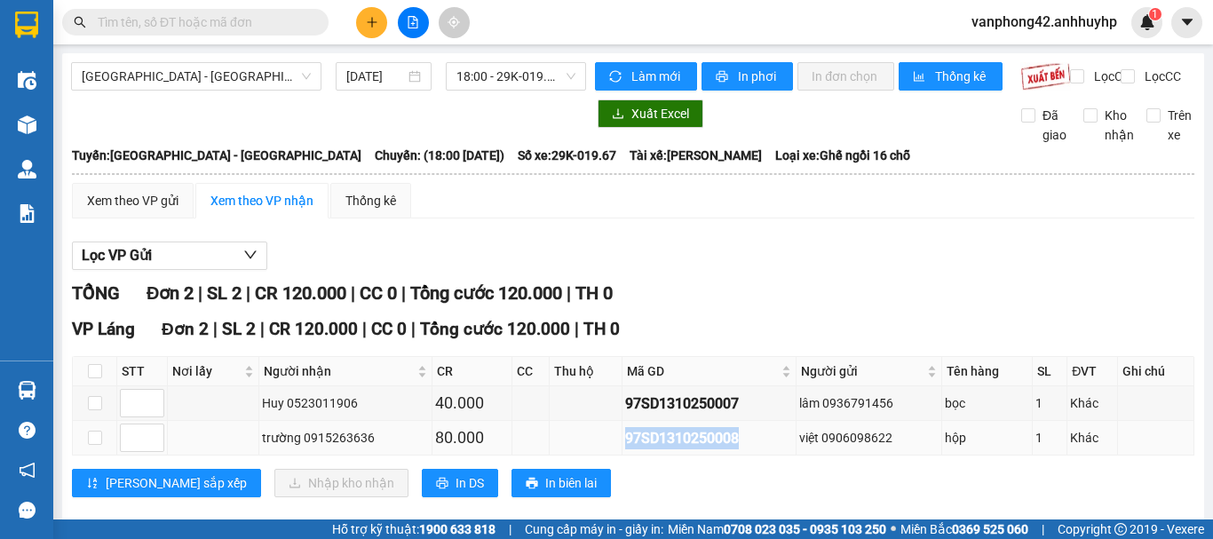
copy div "97SD1310250008"
drag, startPoint x: 475, startPoint y: 416, endPoint x: 416, endPoint y: 415, distance: 58.6
click at [416, 415] on tr "Huy 0523011906 40.000 97SD1310250007 lâm 0936791456 bọc 1 Khác" at bounding box center [633, 403] width 1121 height 35
click at [549, 421] on td at bounding box center [585, 403] width 72 height 35
click at [93, 378] on input "checkbox" at bounding box center [95, 371] width 14 height 14
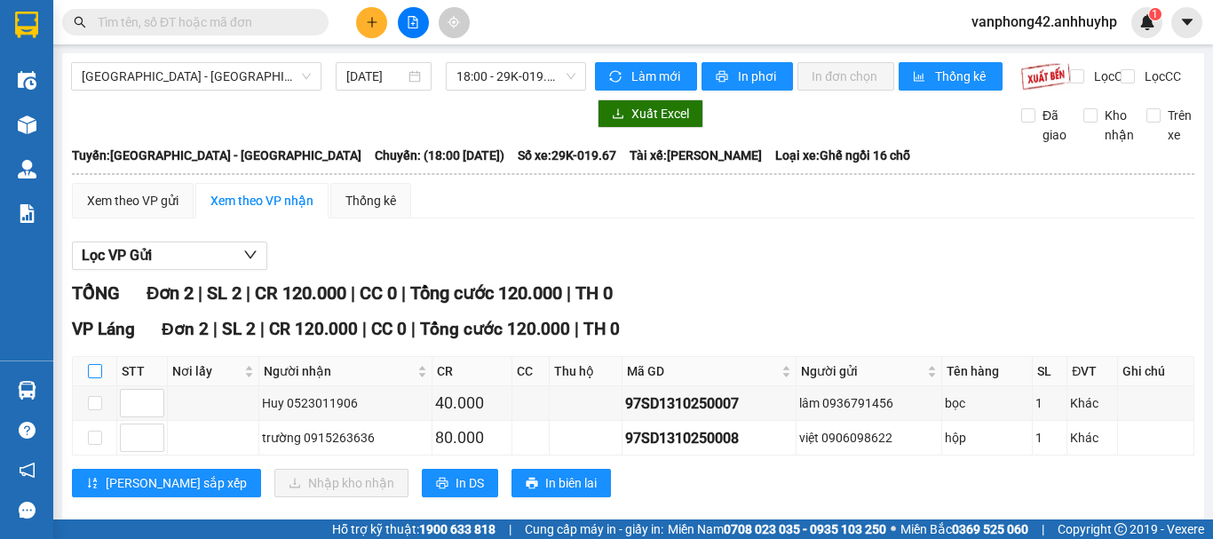
checkbox input "true"
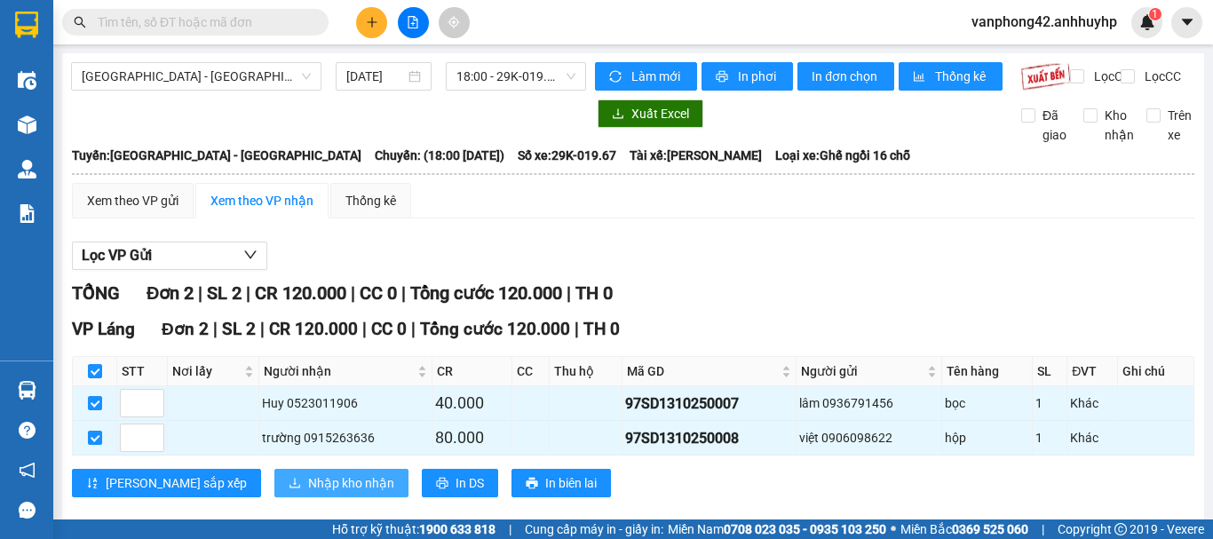
click at [289, 489] on icon "download" at bounding box center [295, 483] width 12 height 12
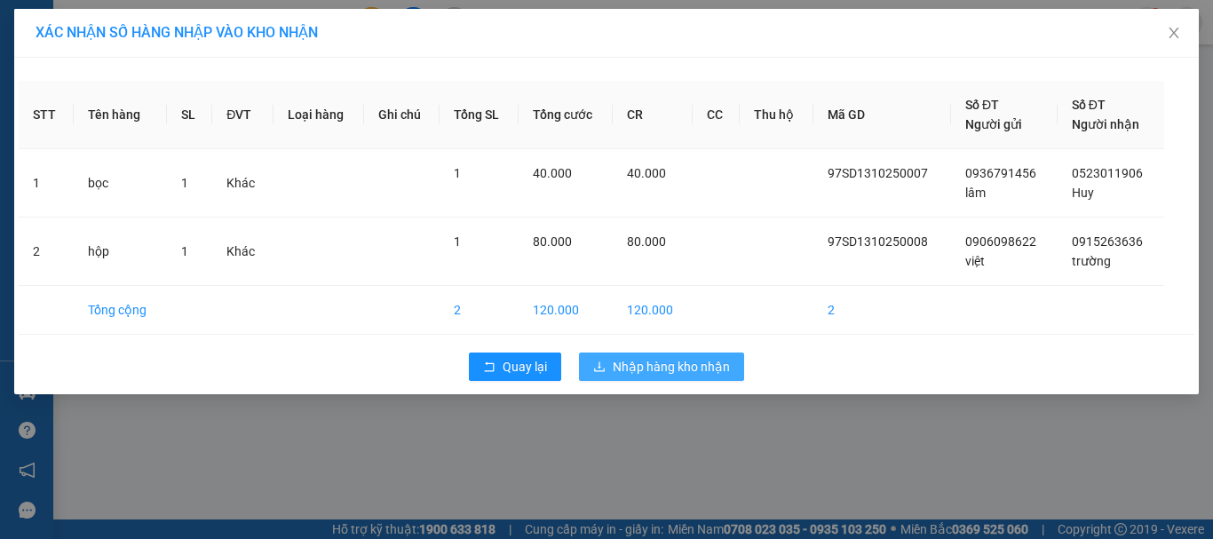
click at [650, 369] on span "Nhập hàng kho nhận" at bounding box center [671, 367] width 117 height 20
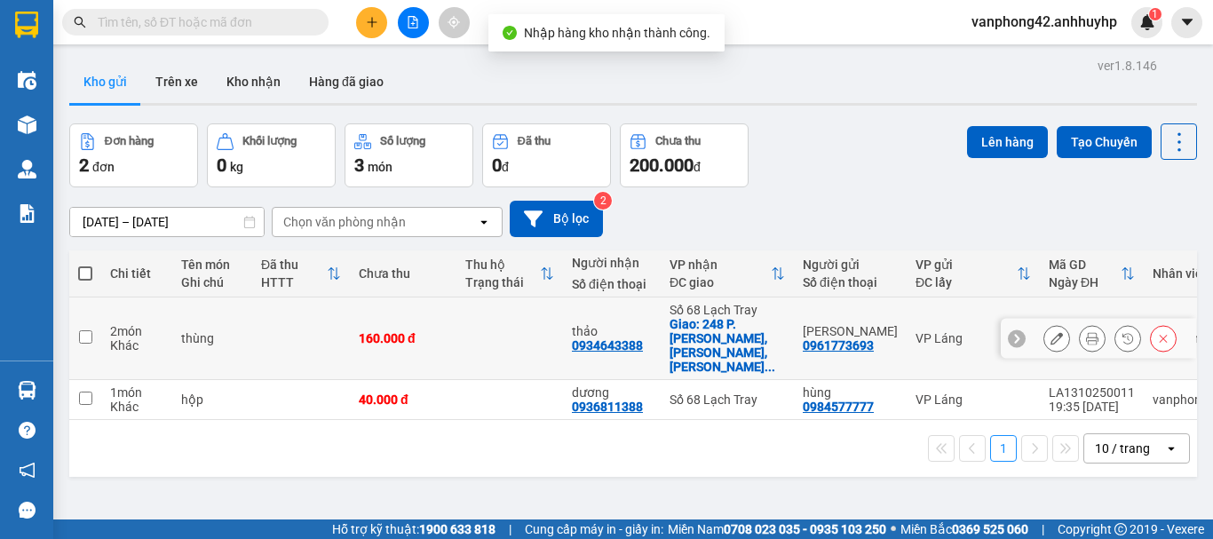
click at [145, 299] on td "2 món Khác" at bounding box center [136, 338] width 71 height 83
checkbox input "true"
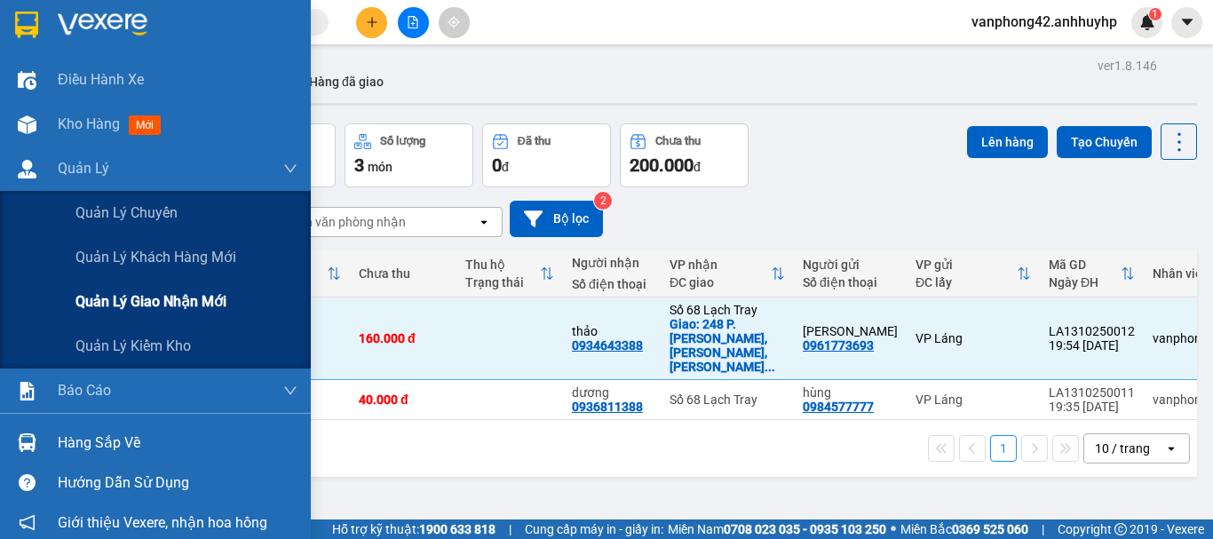
click at [91, 300] on span "Quản lý giao nhận mới" at bounding box center [150, 301] width 151 height 22
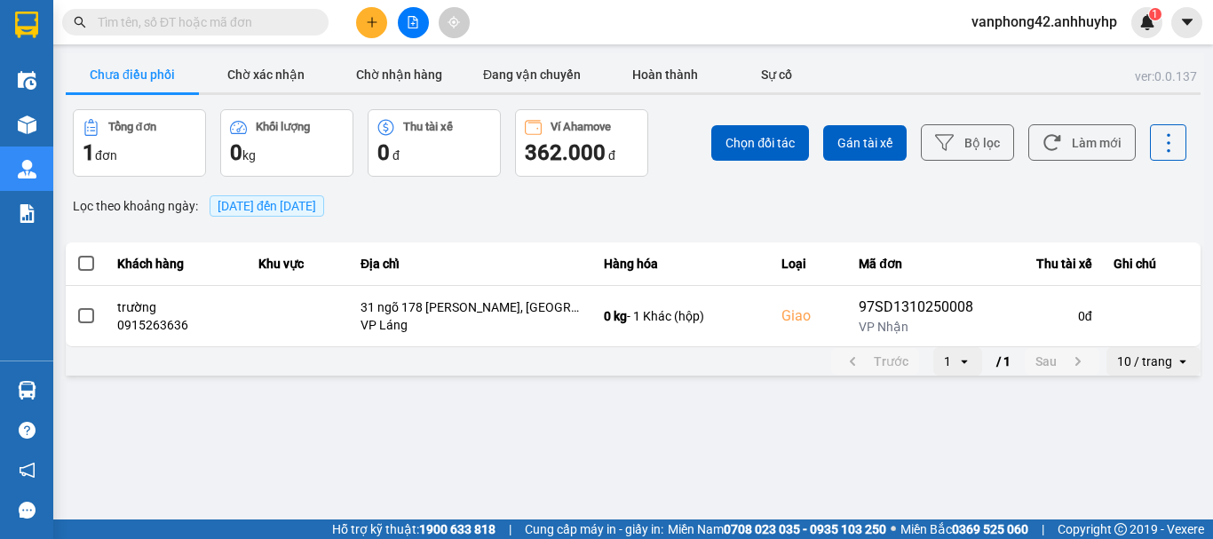
click at [531, 226] on div "ver: 0.0.137 Chưa điều phối Chờ xác nhận Chờ nhận hàng Đang vận chuyển Hoàn thà…" at bounding box center [633, 216] width 1142 height 326
click at [501, 219] on div "Lọc theo khoảng ngày : 13/10/2025 đến 13/10/2025" at bounding box center [633, 206] width 1134 height 30
